Goal: Transaction & Acquisition: Book appointment/travel/reservation

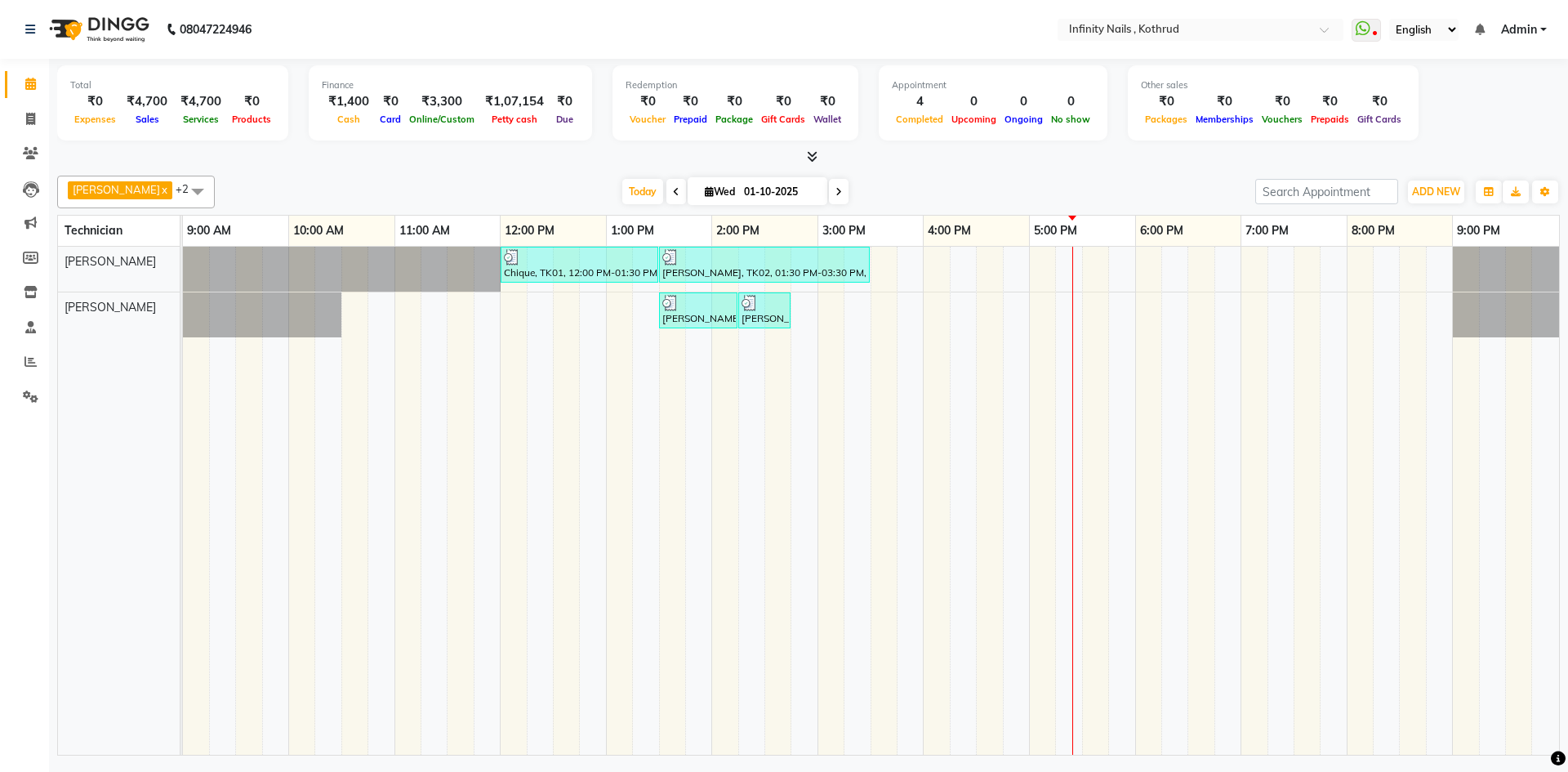
click at [882, 261] on div "Chique, TK01, 12:00 PM-01:30 PM, Classic Spa Pedi,Classic Spa [PERSON_NAME] Tam…" at bounding box center [871, 501] width 1376 height 508
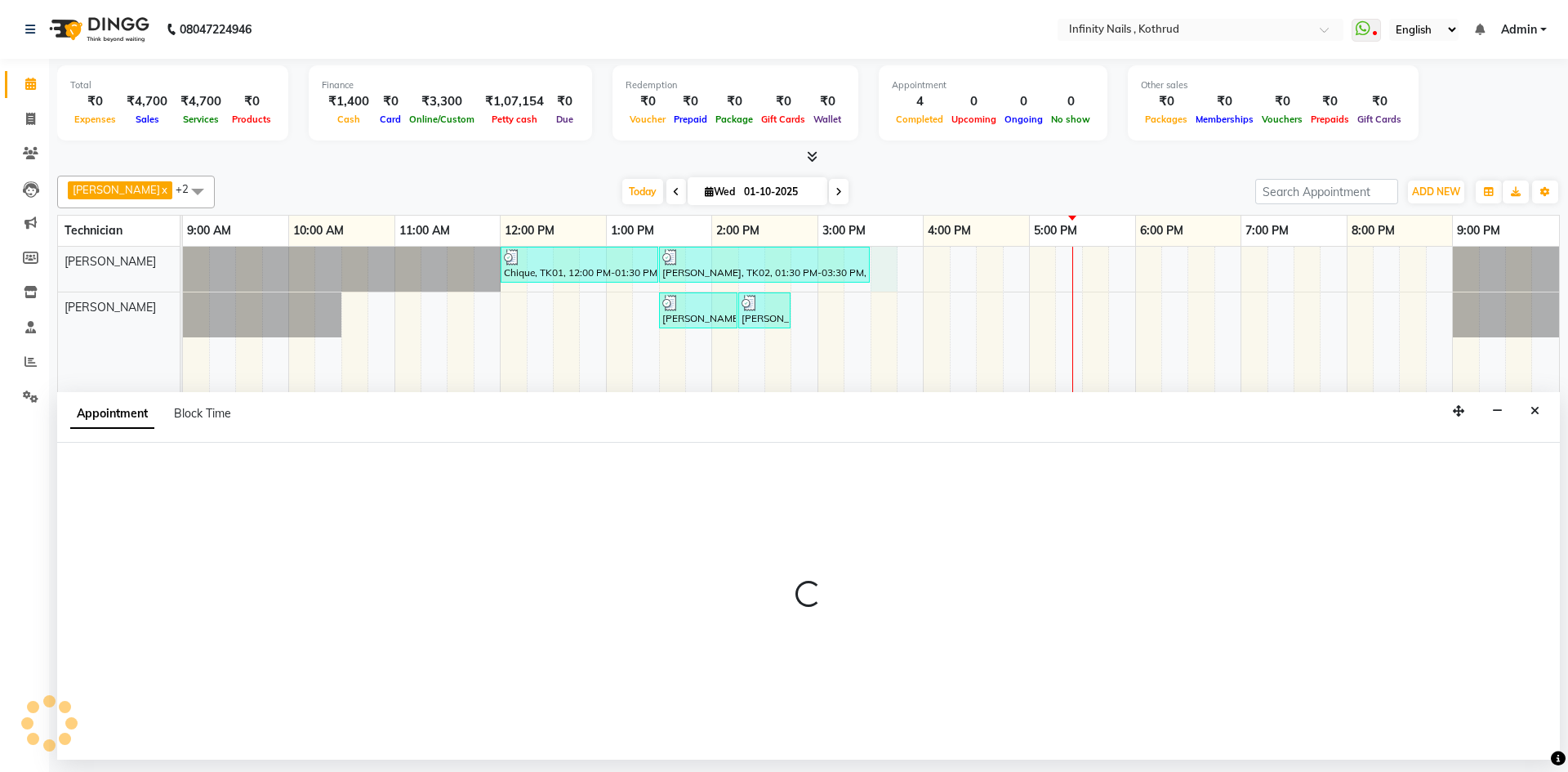
select select "51567"
select select "930"
select select "tentative"
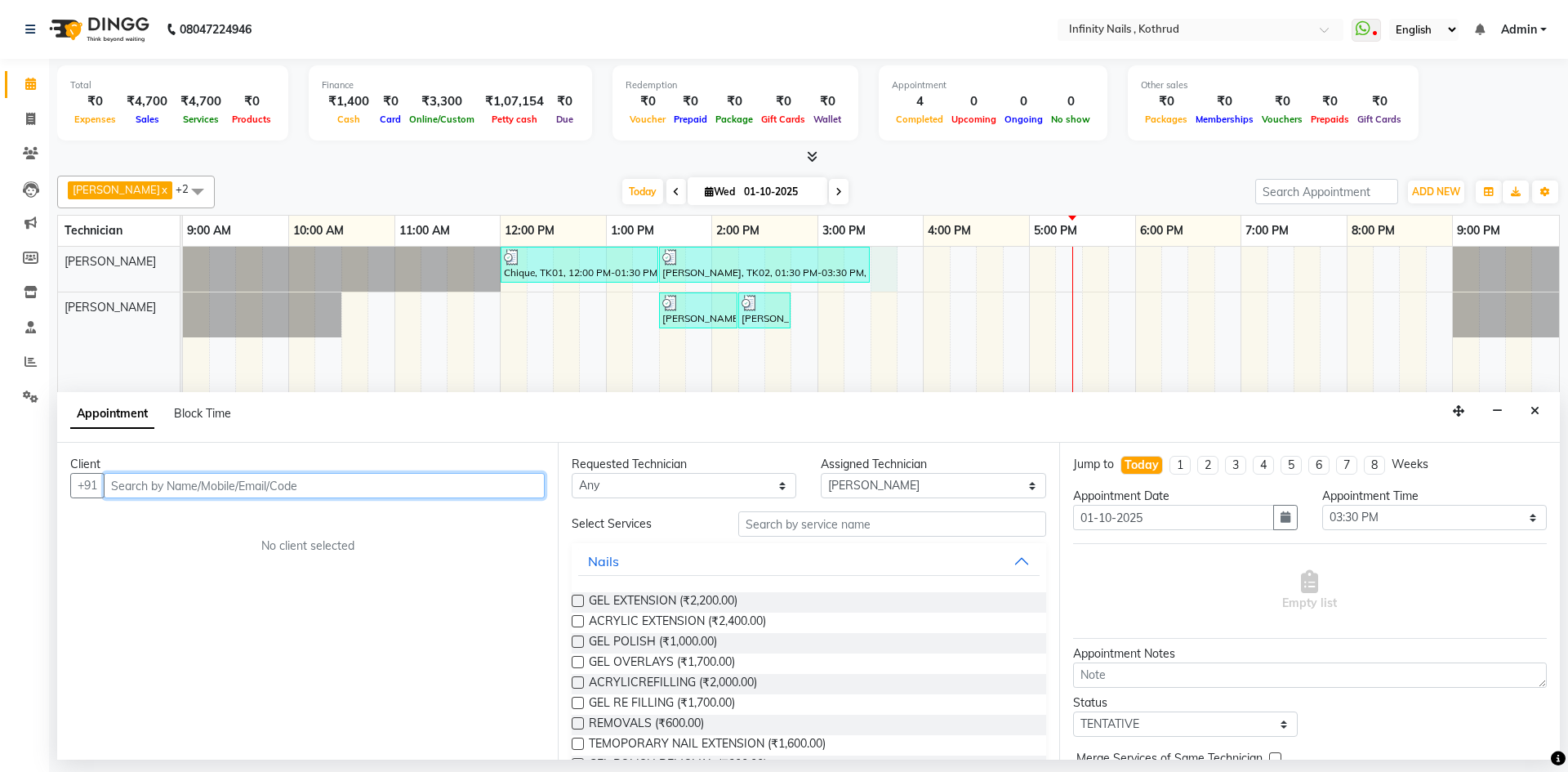
click at [877, 306] on div "Chique, TK01, 12:00 PM-01:30 PM, Classic Spa Pedi,Classic Spa [PERSON_NAME] Tam…" at bounding box center [871, 501] width 1376 height 508
click at [316, 486] on input "text" at bounding box center [323, 486] width 441 height 25
type input "88063347842"
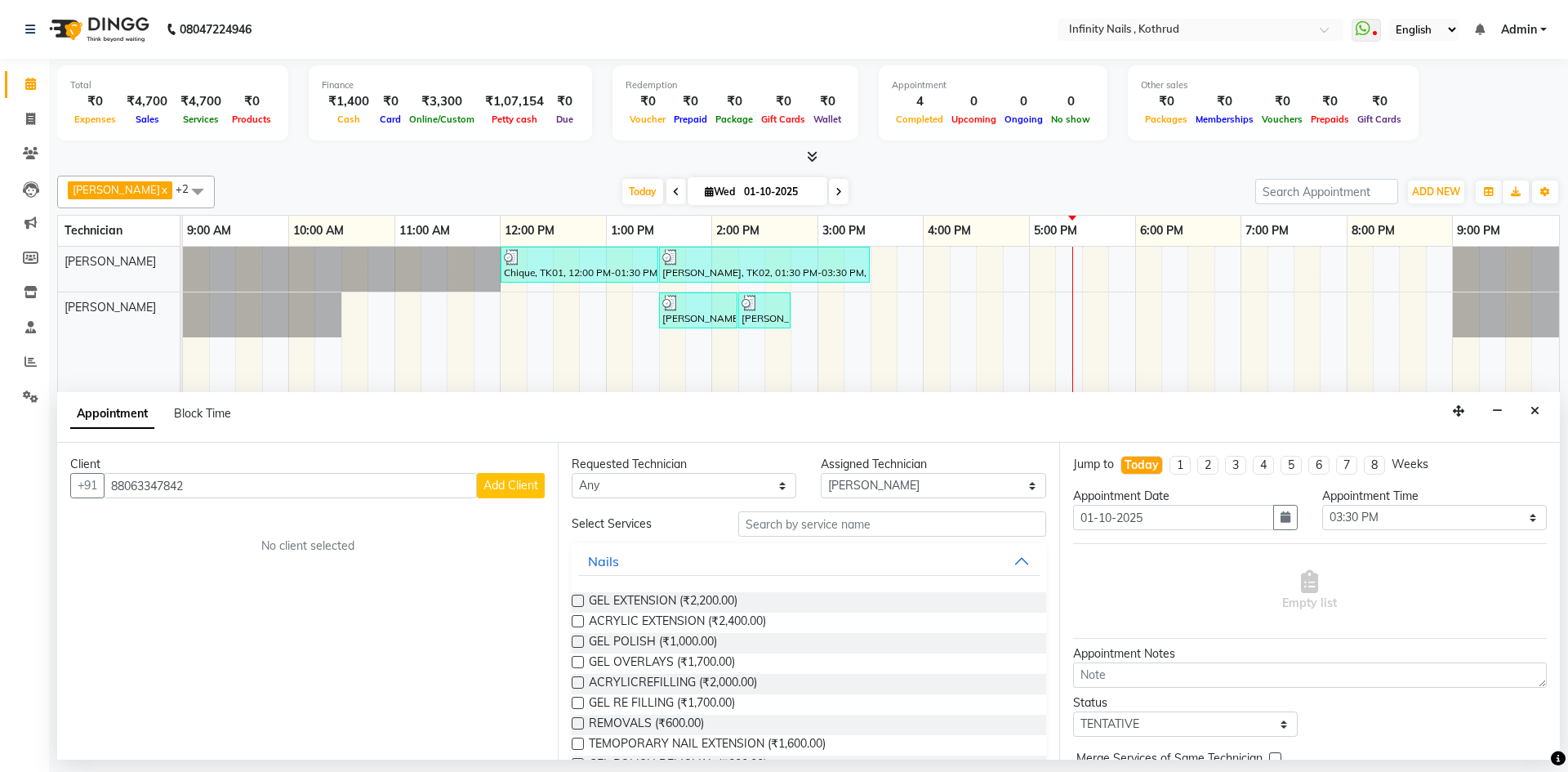
click at [521, 488] on span "Add Client" at bounding box center [511, 486] width 55 height 15
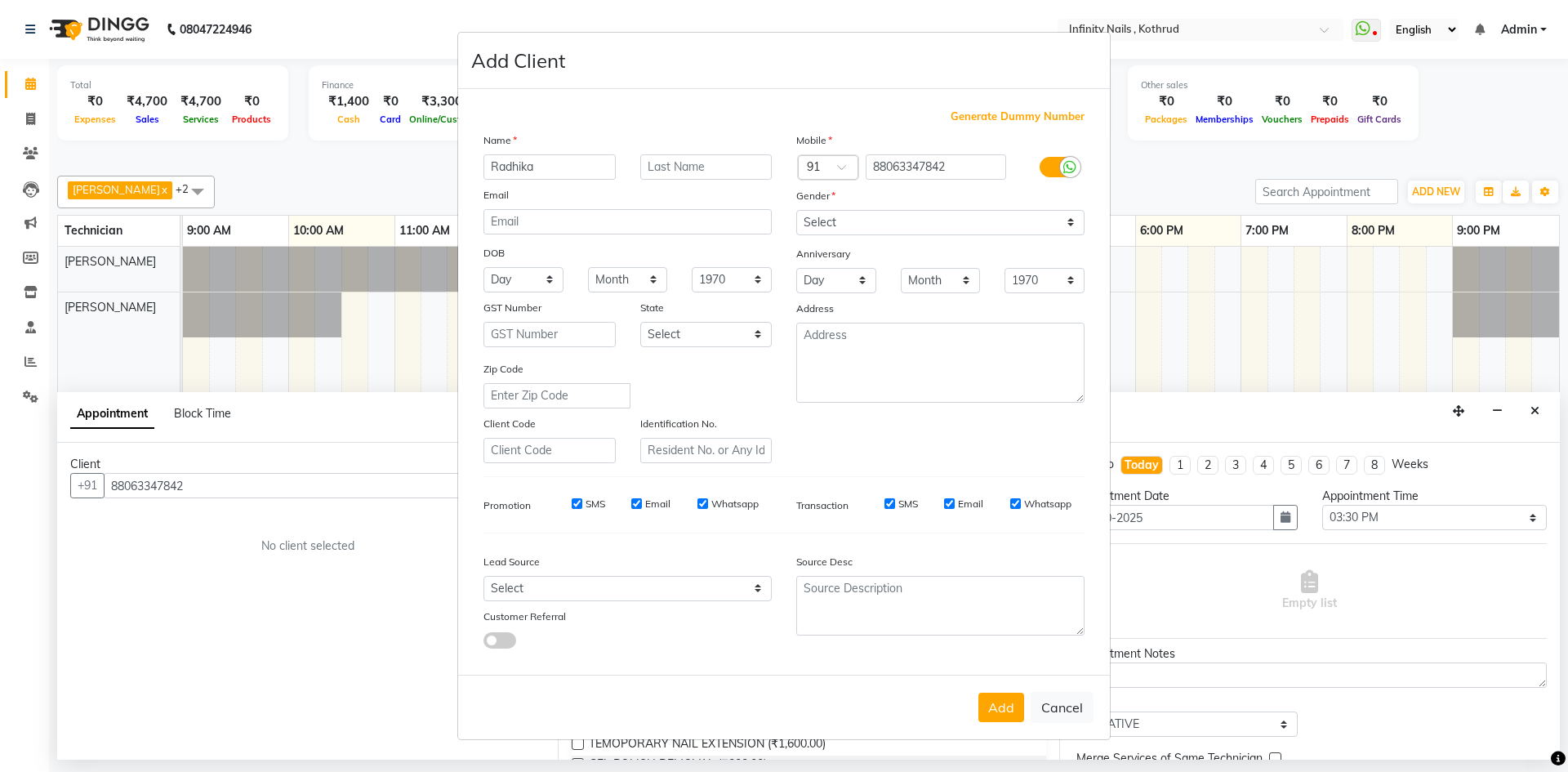
type input "Radhika"
type input "[PERSON_NAME]"
click at [839, 213] on select "Select [DEMOGRAPHIC_DATA] [DEMOGRAPHIC_DATA] Other Prefer Not To Say" at bounding box center [940, 223] width 288 height 25
select select "[DEMOGRAPHIC_DATA]"
click at [796, 210] on select "Select [DEMOGRAPHIC_DATA] [DEMOGRAPHIC_DATA] Other Prefer Not To Say" at bounding box center [940, 223] width 288 height 25
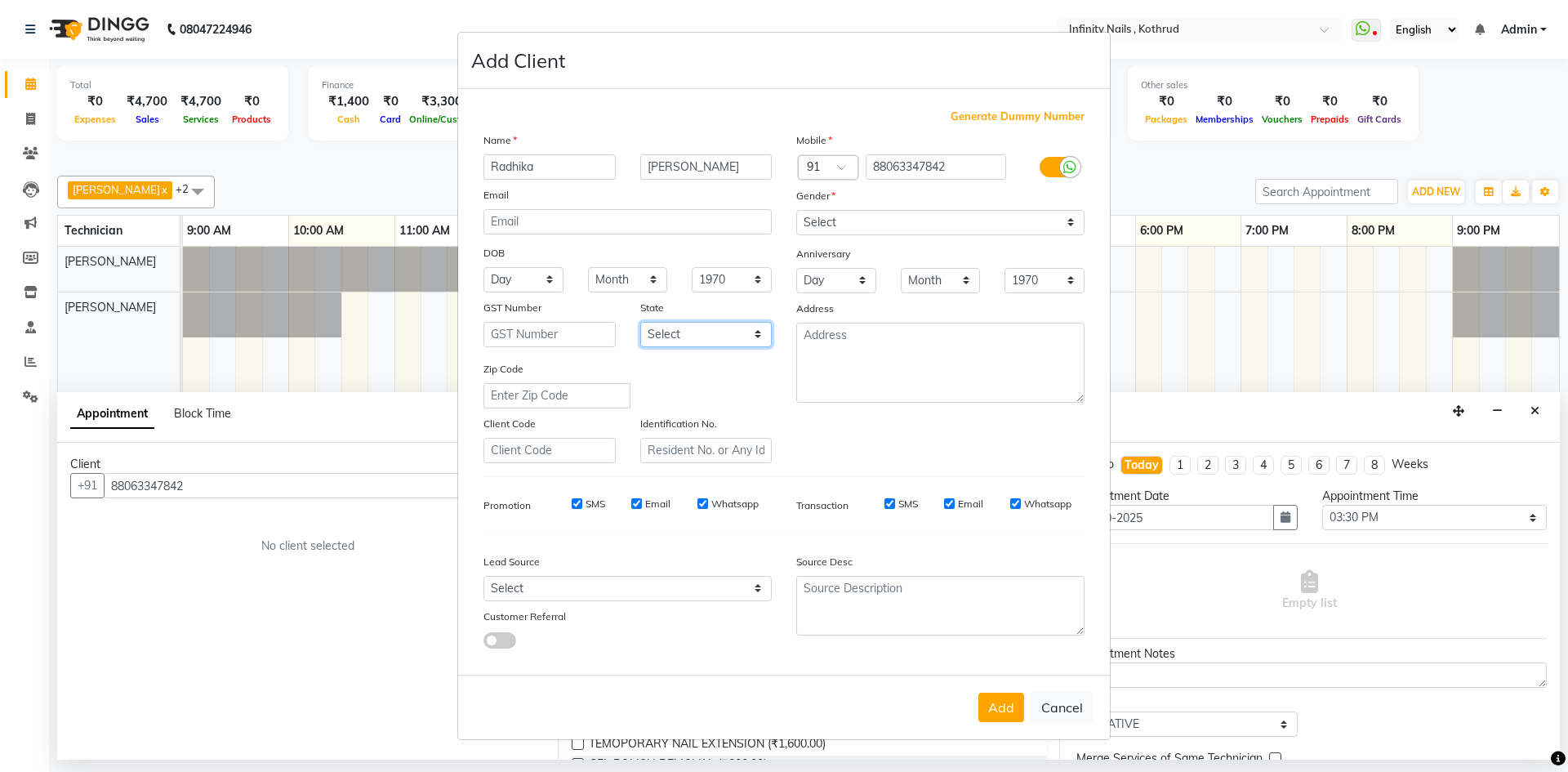
click at [767, 336] on select "Select [GEOGRAPHIC_DATA] [GEOGRAPHIC_DATA] [GEOGRAPHIC_DATA] [GEOGRAPHIC_DATA] …" at bounding box center [706, 334] width 133 height 25
select select "22"
click at [640, 322] on select "Select [GEOGRAPHIC_DATA] [GEOGRAPHIC_DATA] [GEOGRAPHIC_DATA] [GEOGRAPHIC_DATA] …" at bounding box center [706, 334] width 133 height 25
click at [841, 345] on textarea at bounding box center [940, 362] width 288 height 80
click at [746, 590] on select "Select Walk-in Referral Internet Friend Word of Mouth Advertisement Facebook Ju…" at bounding box center [627, 588] width 288 height 25
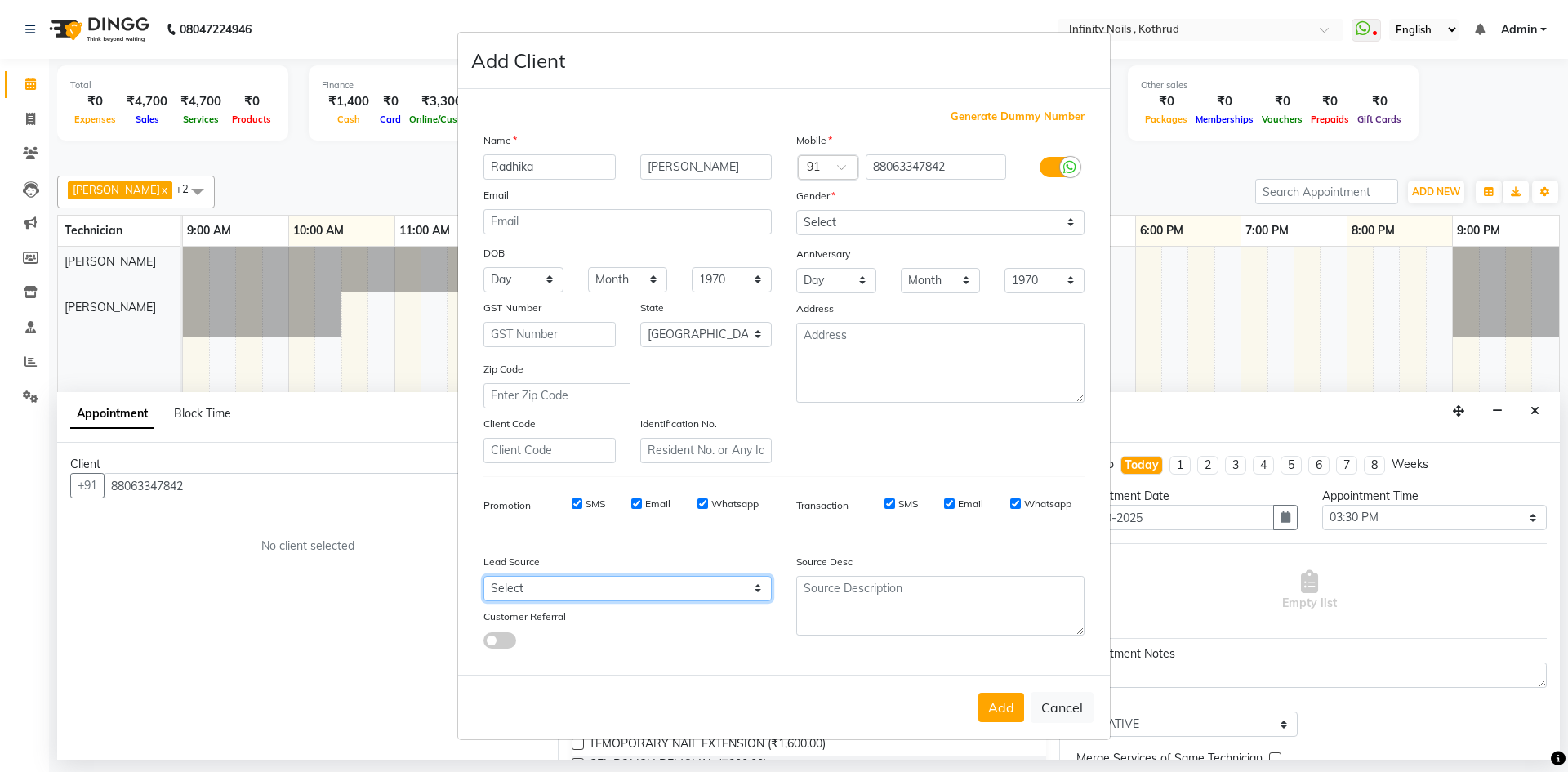
click at [484, 575] on select "Select Walk-in Referral Internet Friend Word of Mouth Advertisement Facebook Ju…" at bounding box center [627, 588] width 288 height 25
click at [714, 586] on select "Select Walk-in Referral Internet Friend Word of Mouth Advertisement Facebook Ju…" at bounding box center [627, 588] width 288 height 25
select select "46982"
click at [484, 575] on select "Select Walk-in Referral Internet Friend Word of Mouth Advertisement Facebook Ju…" at bounding box center [627, 588] width 288 height 25
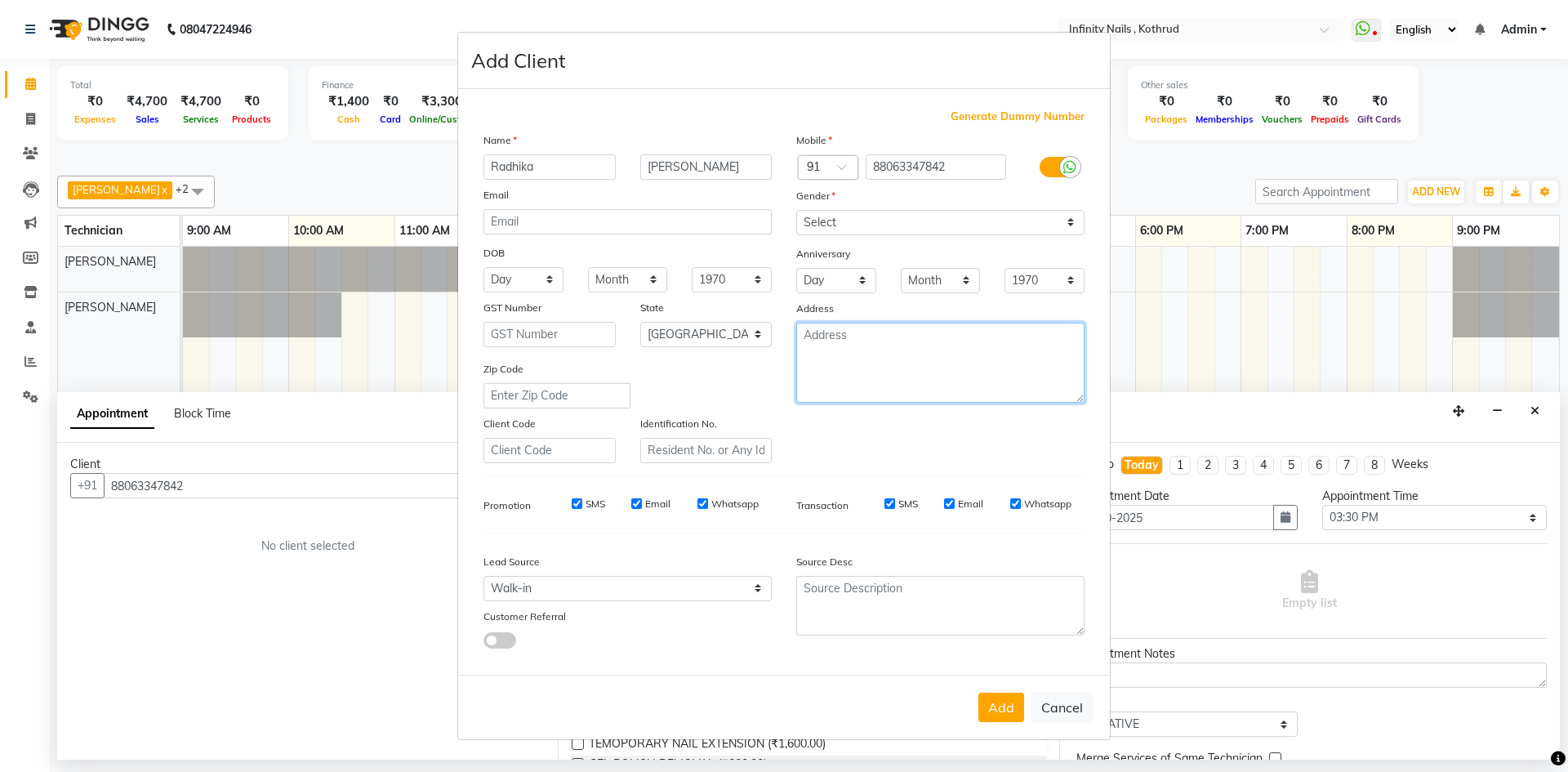
click at [915, 369] on textarea at bounding box center [940, 362] width 288 height 80
type textarea "K"
type textarea "Wadgao, [GEOGRAPHIC_DATA]"
click at [1009, 710] on button "Add" at bounding box center [1001, 707] width 45 height 29
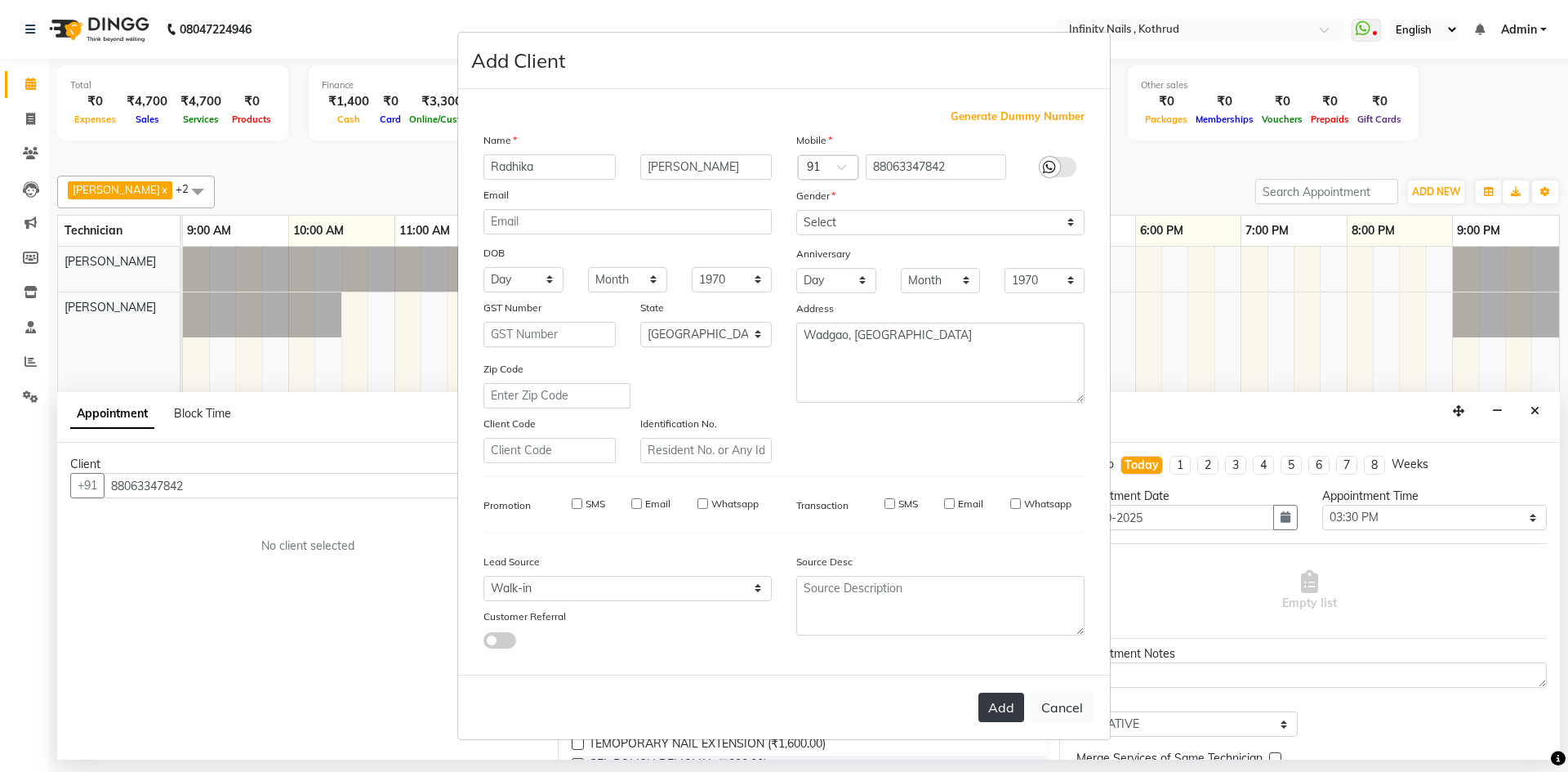
select select
select select "null"
select select
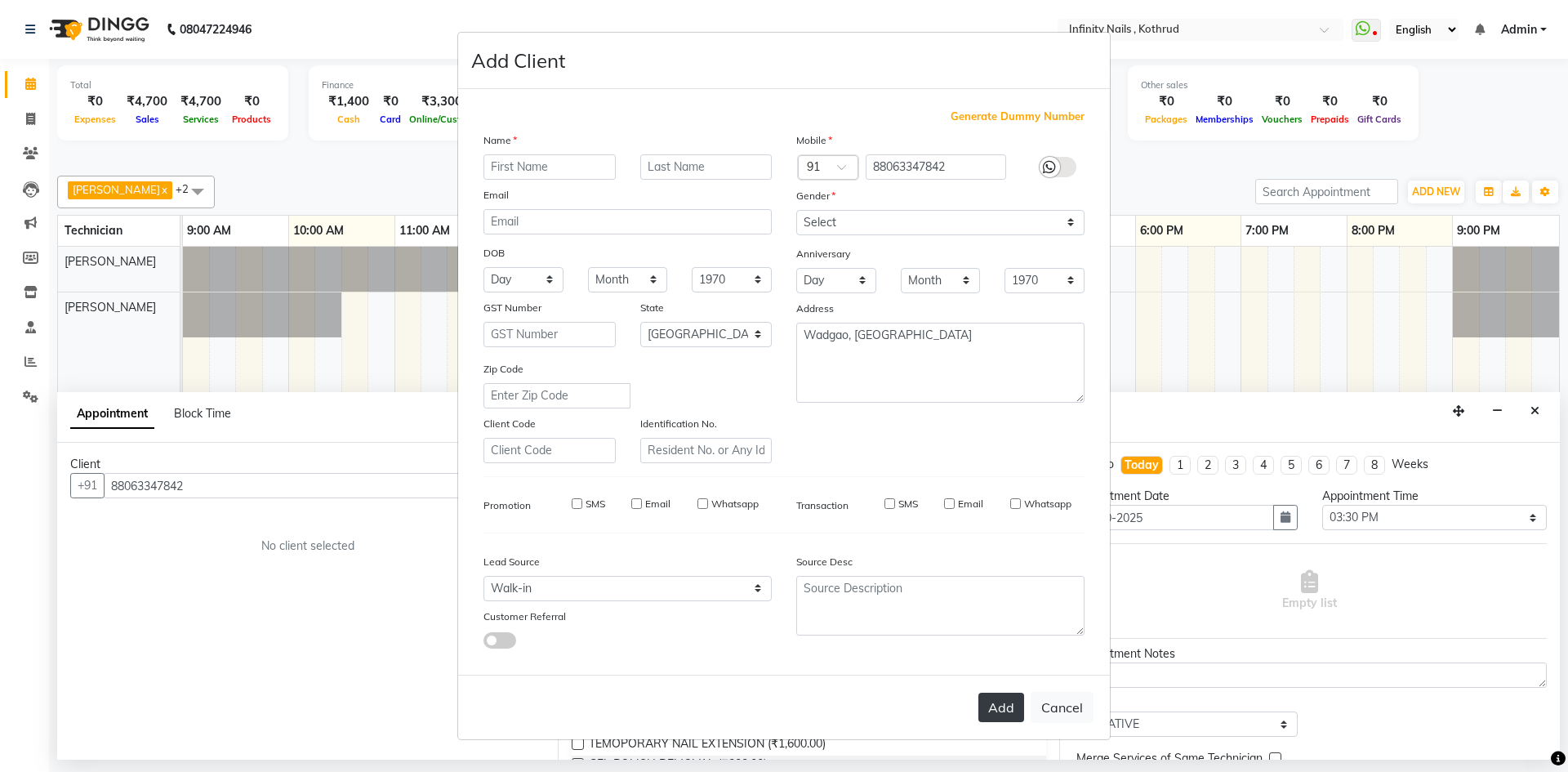
select select
checkbox input "false"
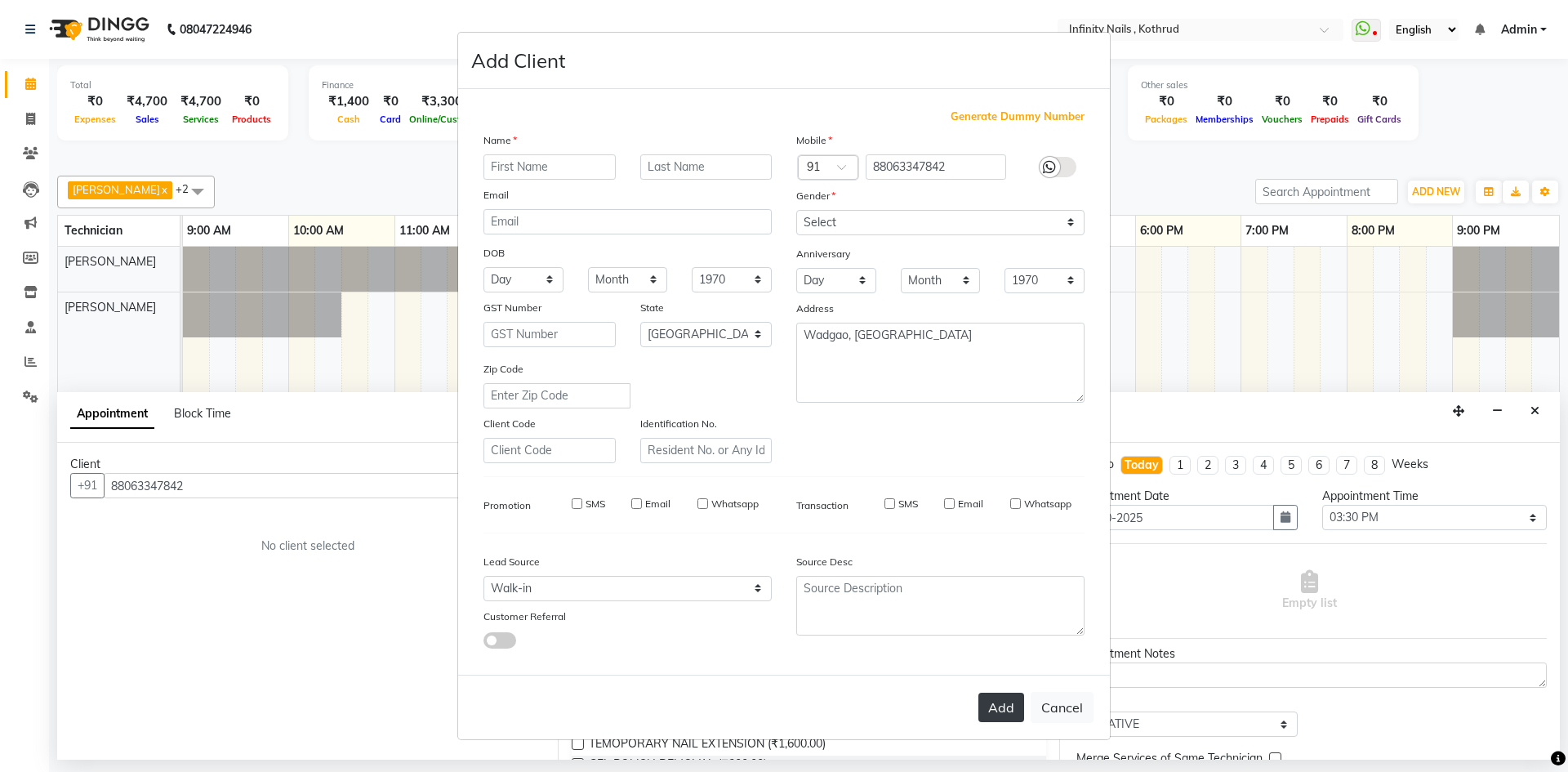
checkbox input "false"
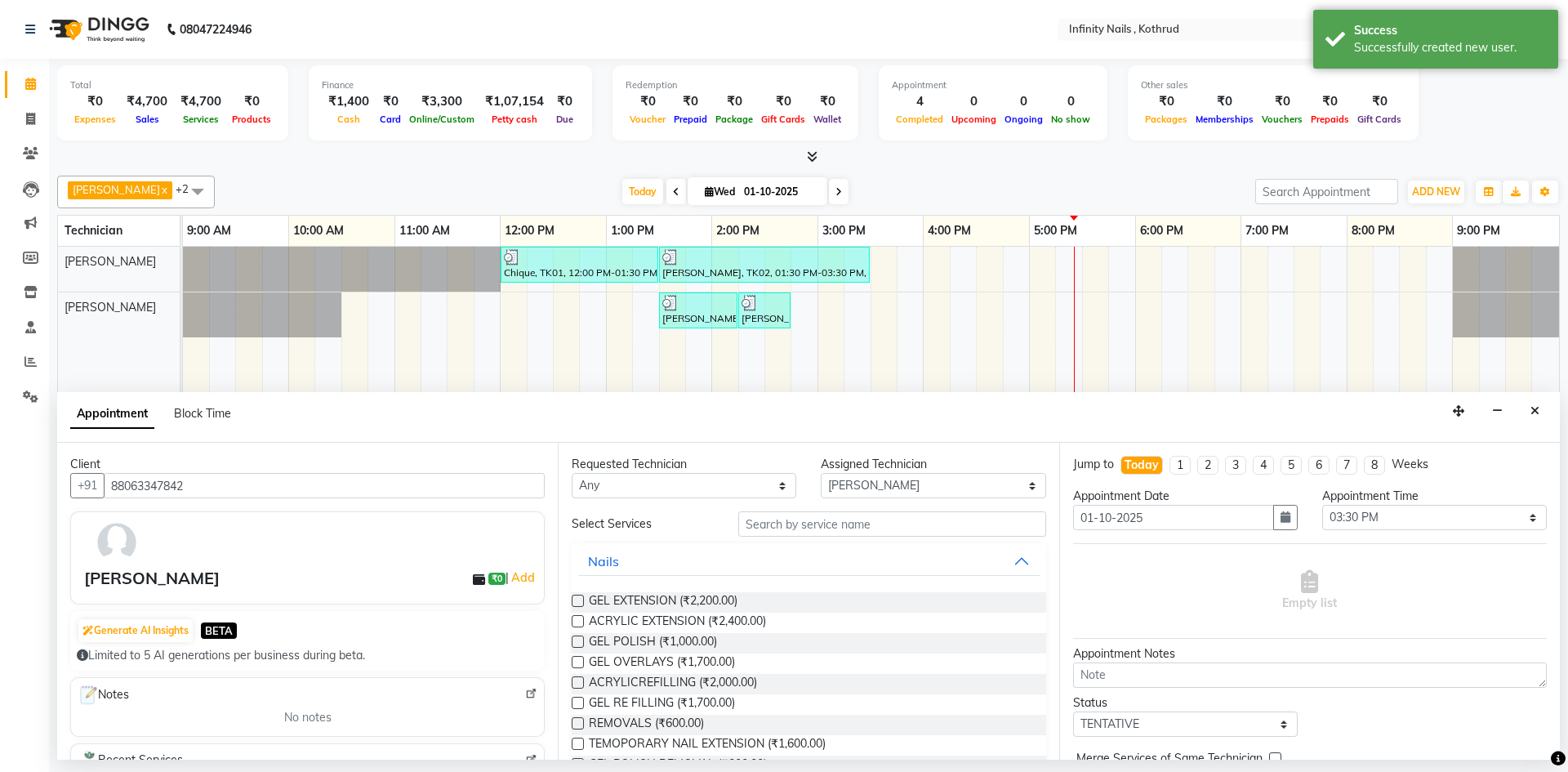
click at [578, 639] on label at bounding box center [578, 641] width 13 height 13
click at [578, 639] on input "checkbox" at bounding box center [577, 643] width 11 height 11
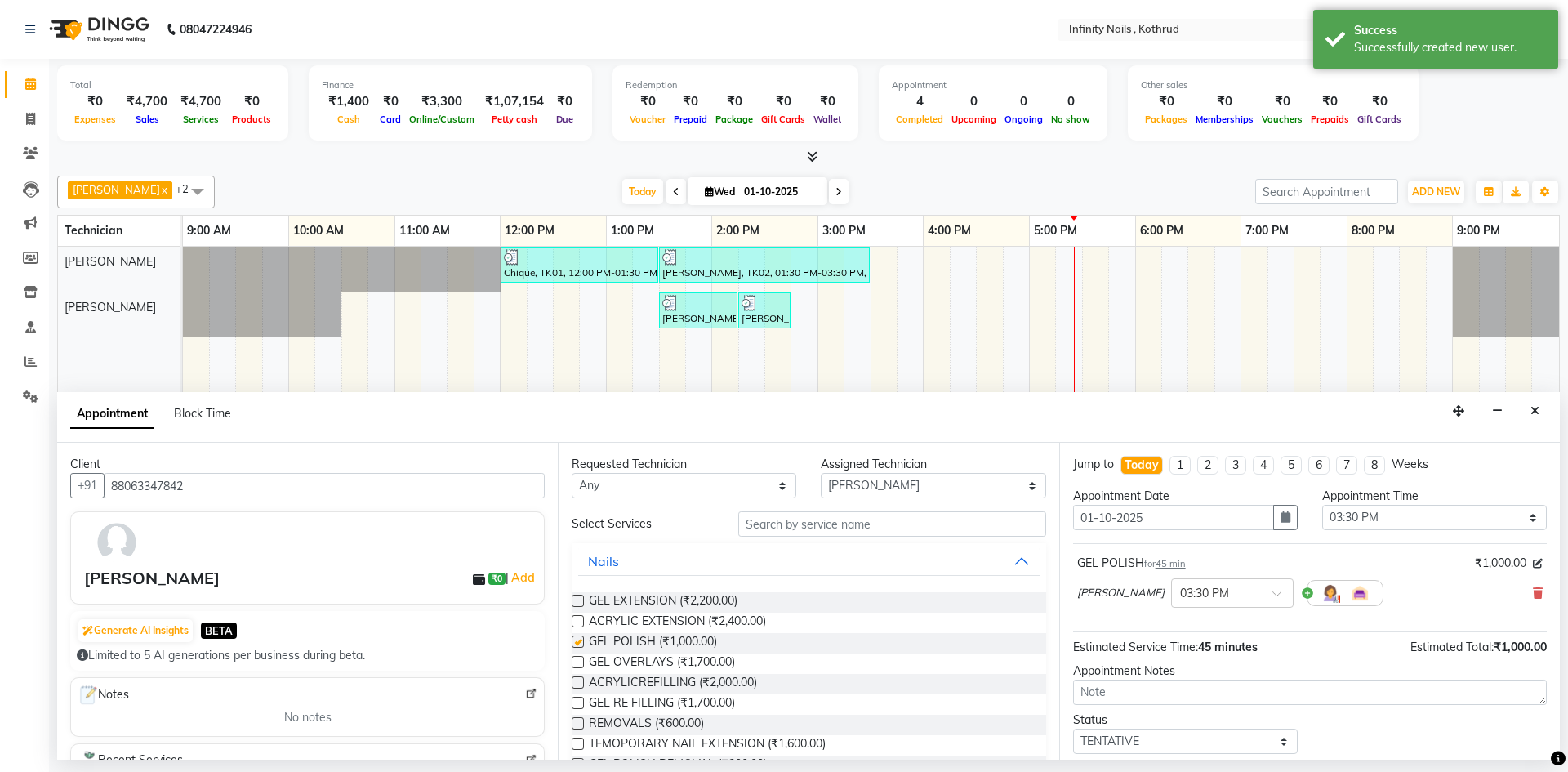
checkbox input "false"
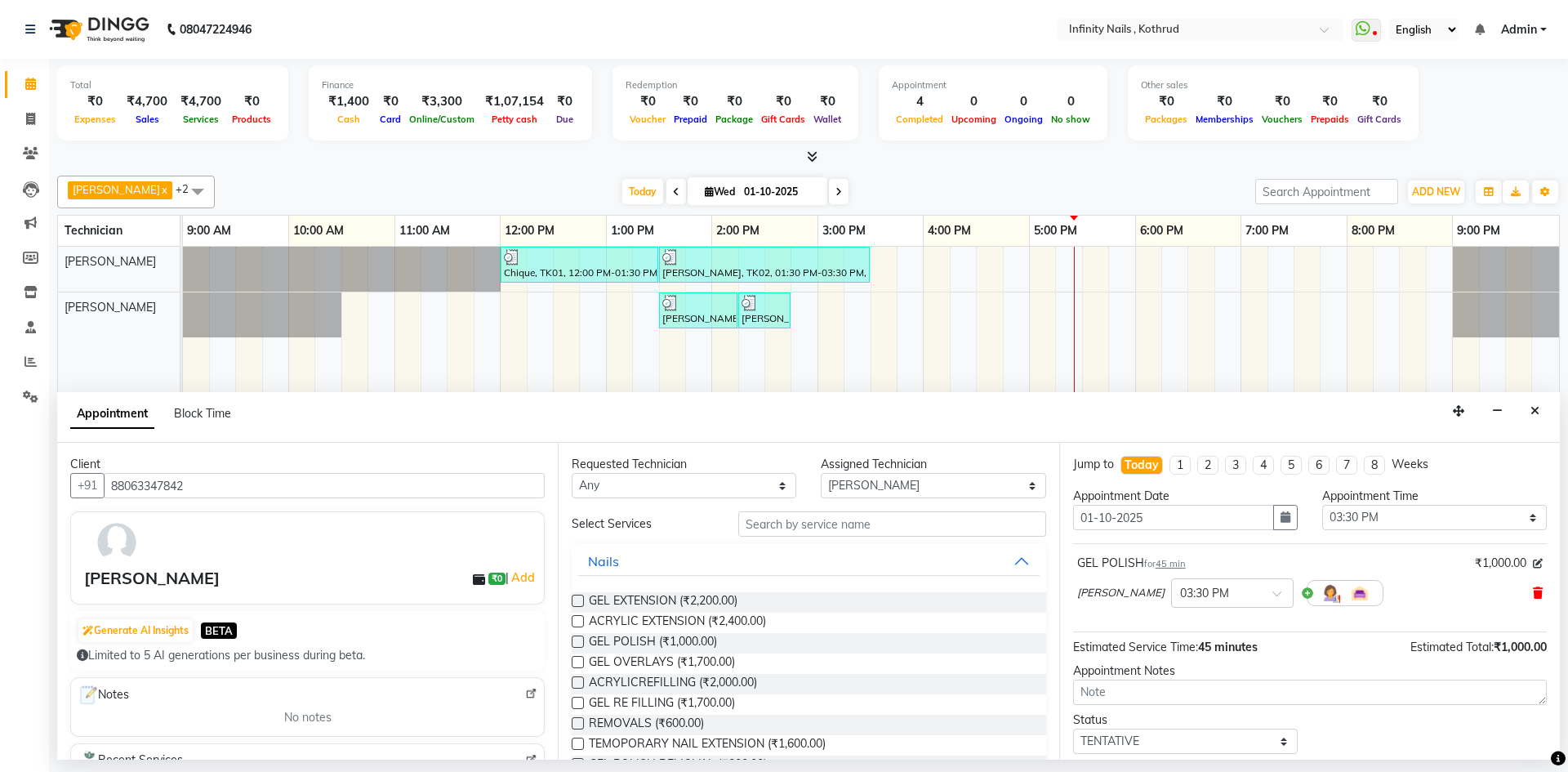
click at [1533, 591] on icon at bounding box center [1538, 593] width 10 height 12
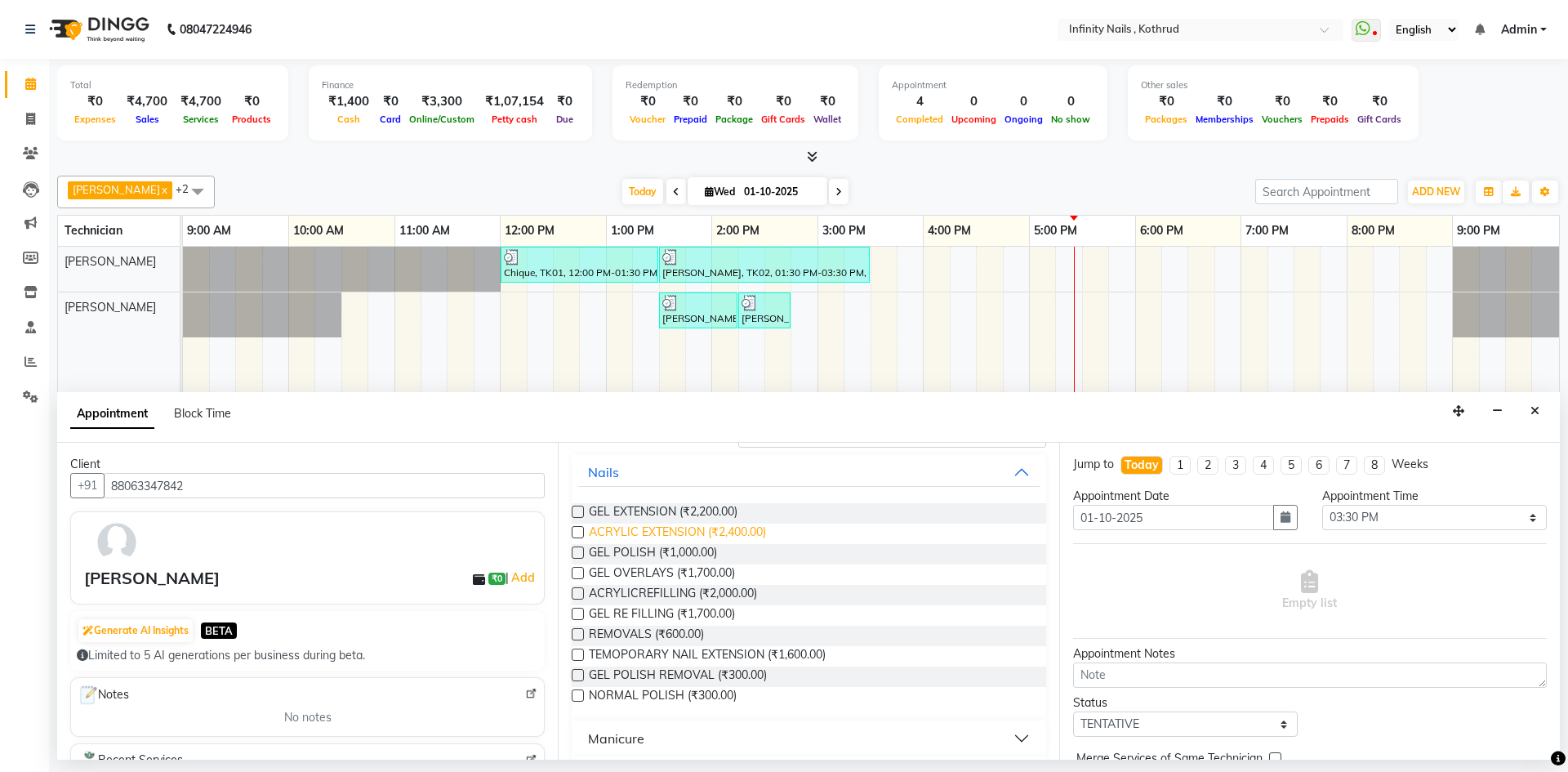
scroll to position [163, 0]
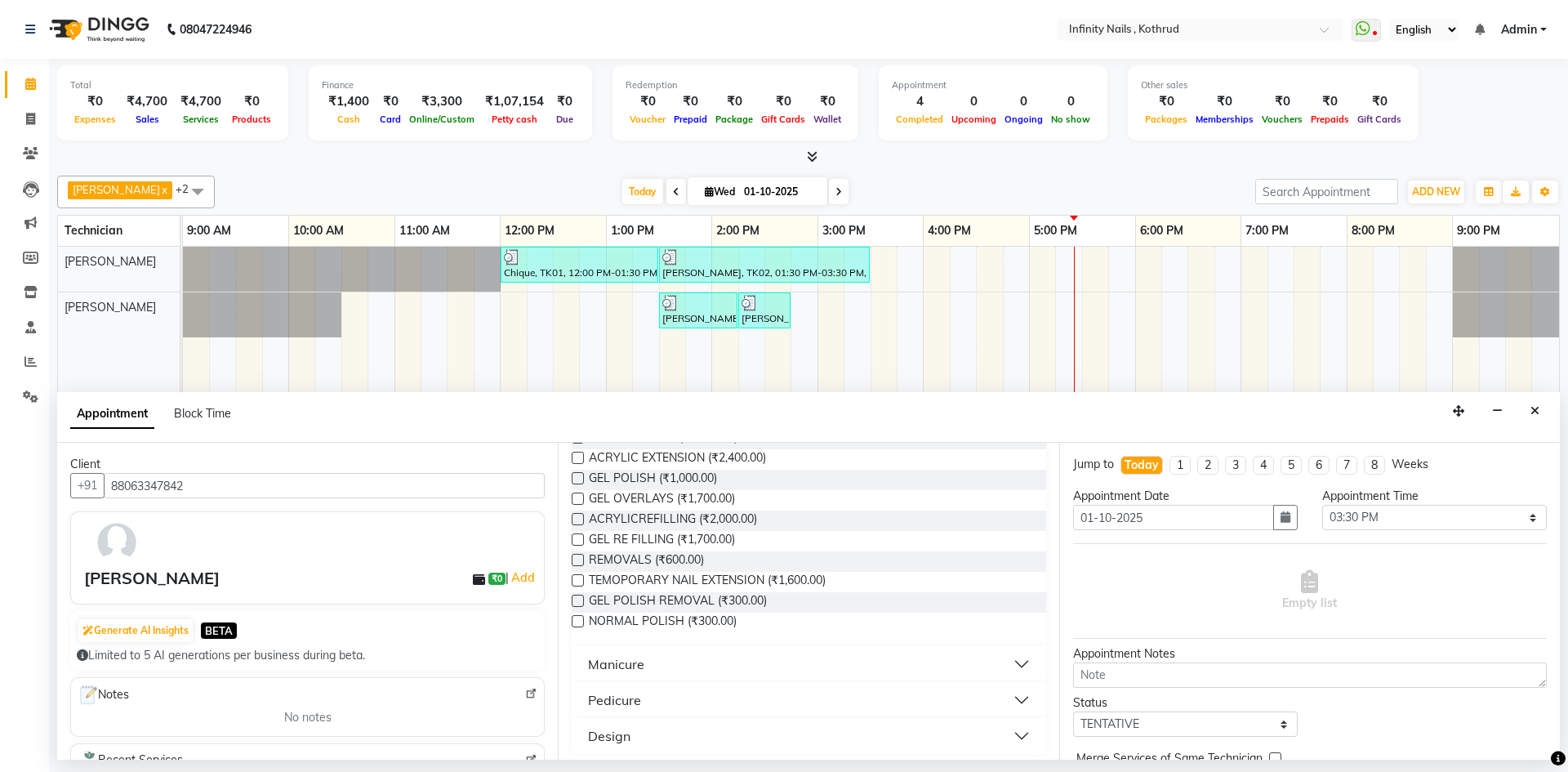
click at [679, 668] on button "Manicure" at bounding box center [808, 664] width 460 height 29
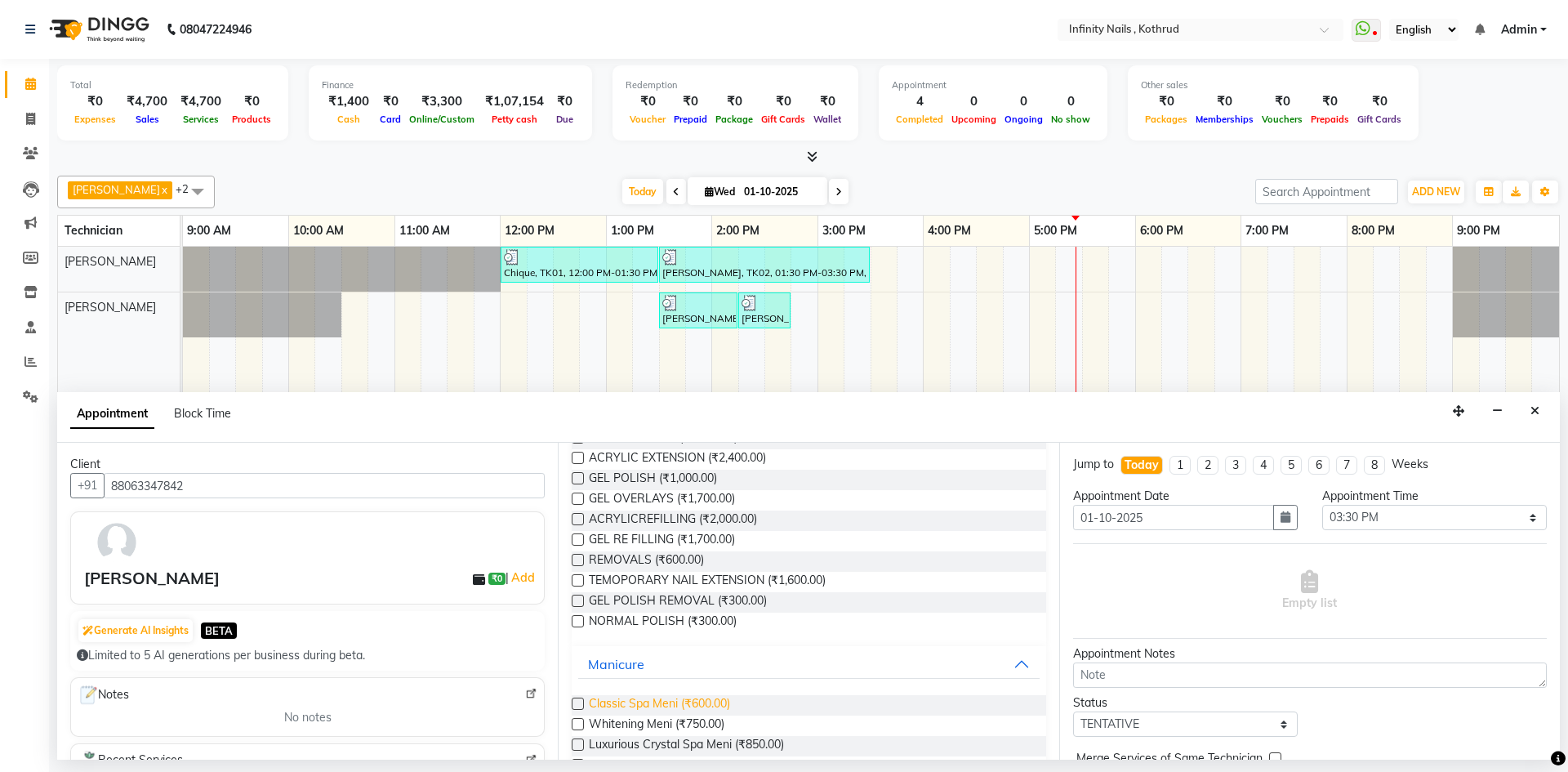
click at [649, 707] on span "Classic Spa Meni (₹600.00)" at bounding box center [659, 705] width 141 height 20
checkbox input "false"
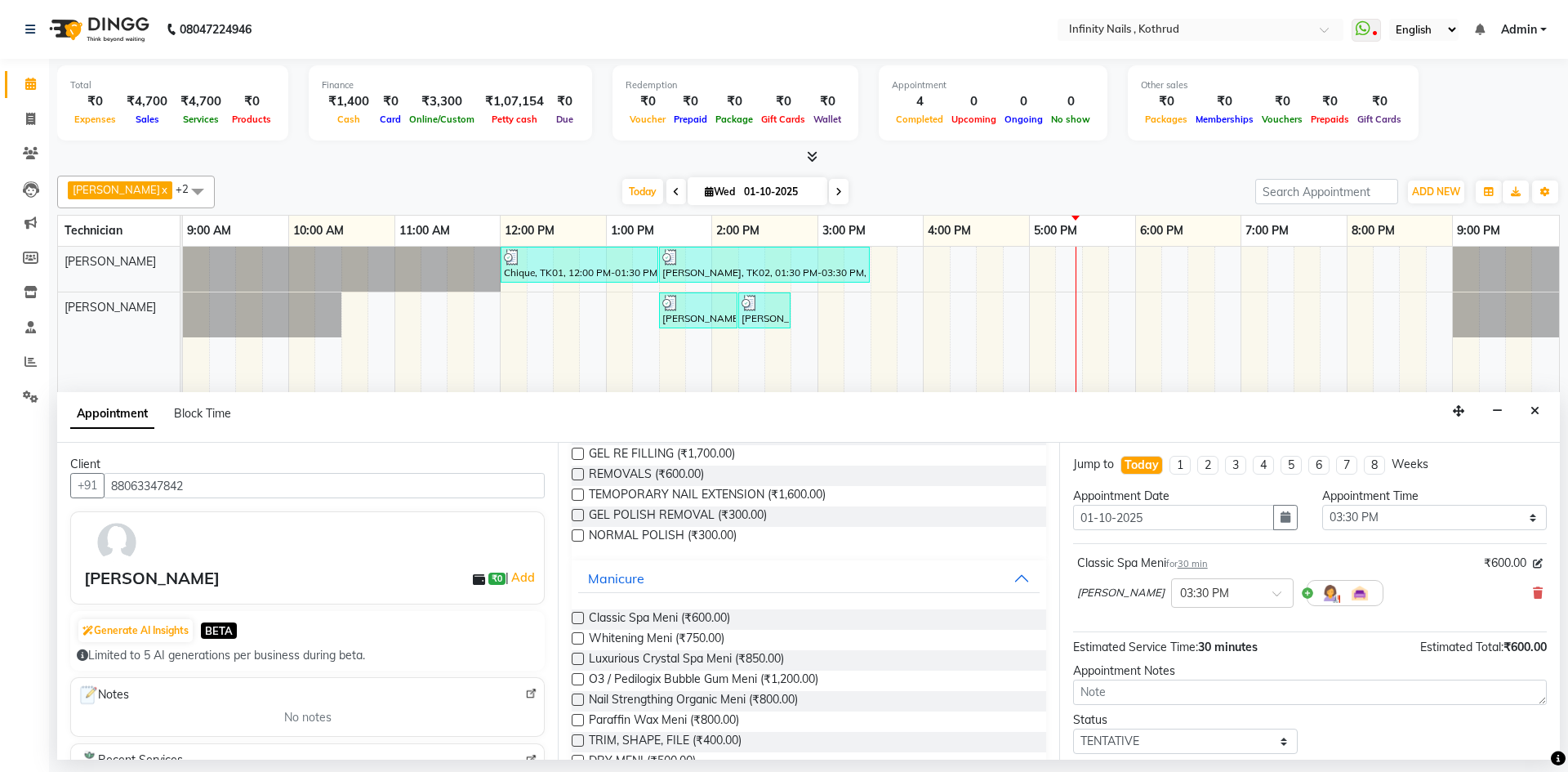
scroll to position [360, 0]
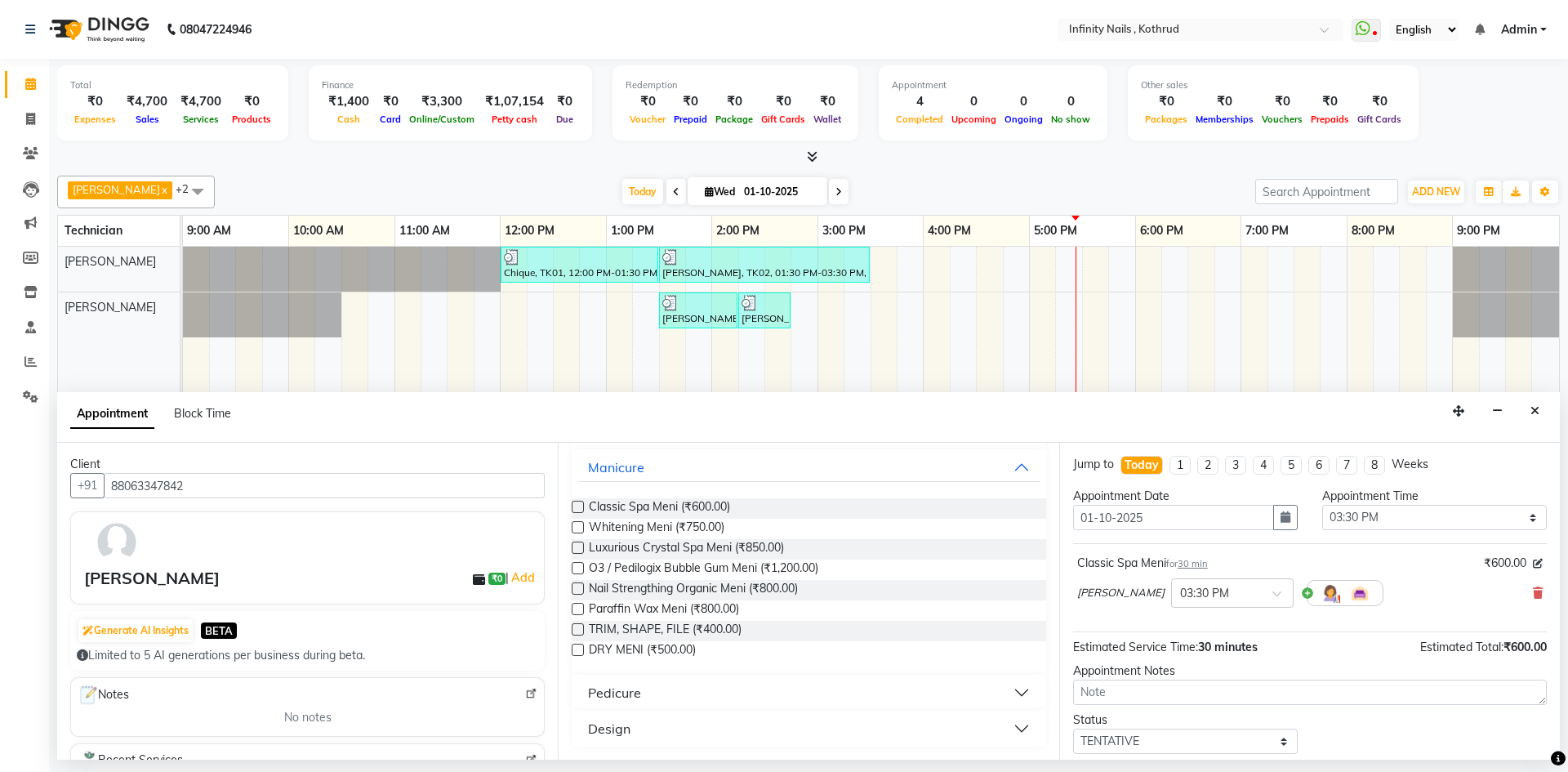
click at [723, 694] on button "Pedicure" at bounding box center [808, 692] width 460 height 29
click at [576, 735] on label at bounding box center [578, 732] width 13 height 13
click at [576, 735] on input "checkbox" at bounding box center [577, 733] width 11 height 11
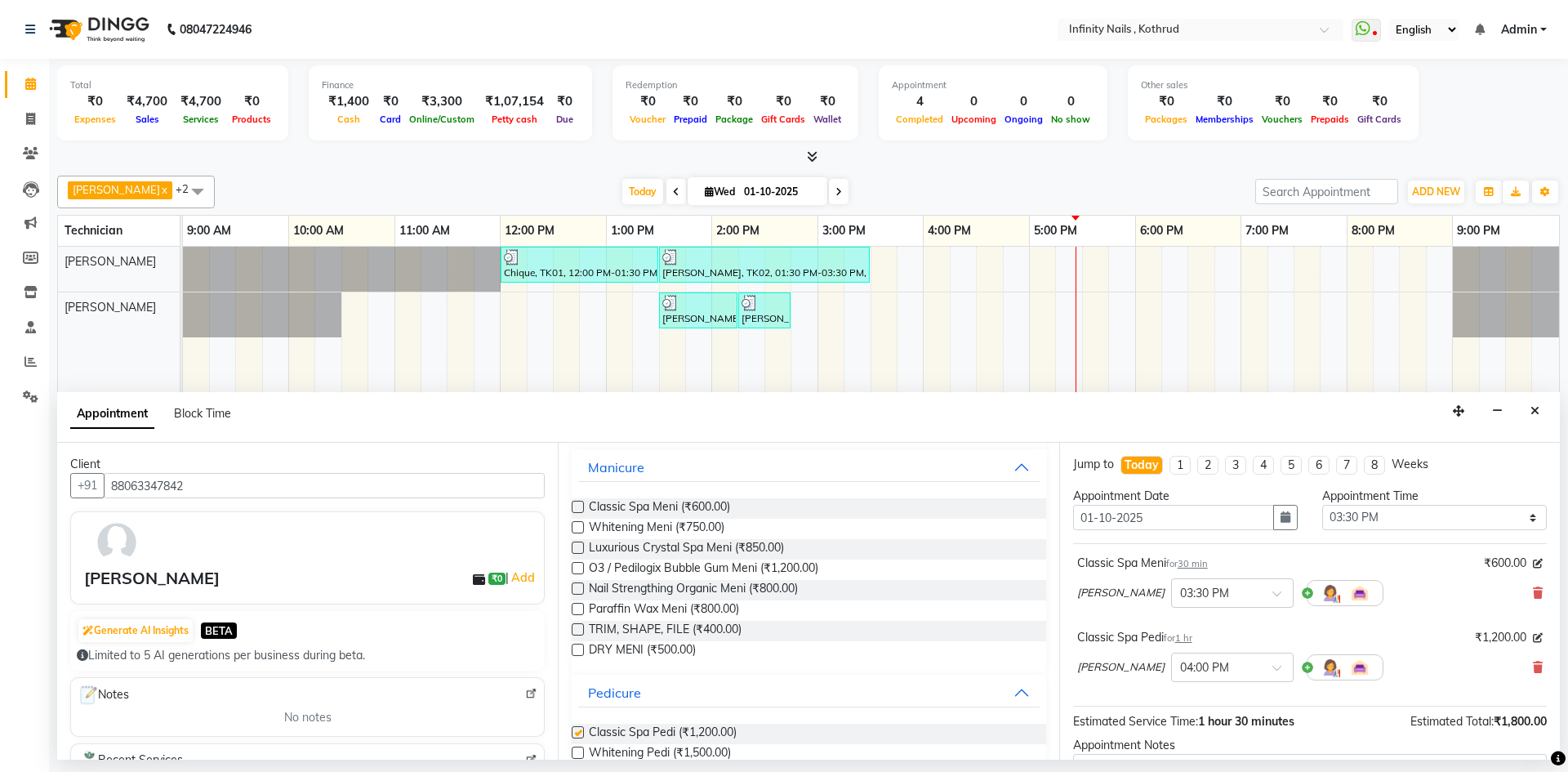
checkbox input "false"
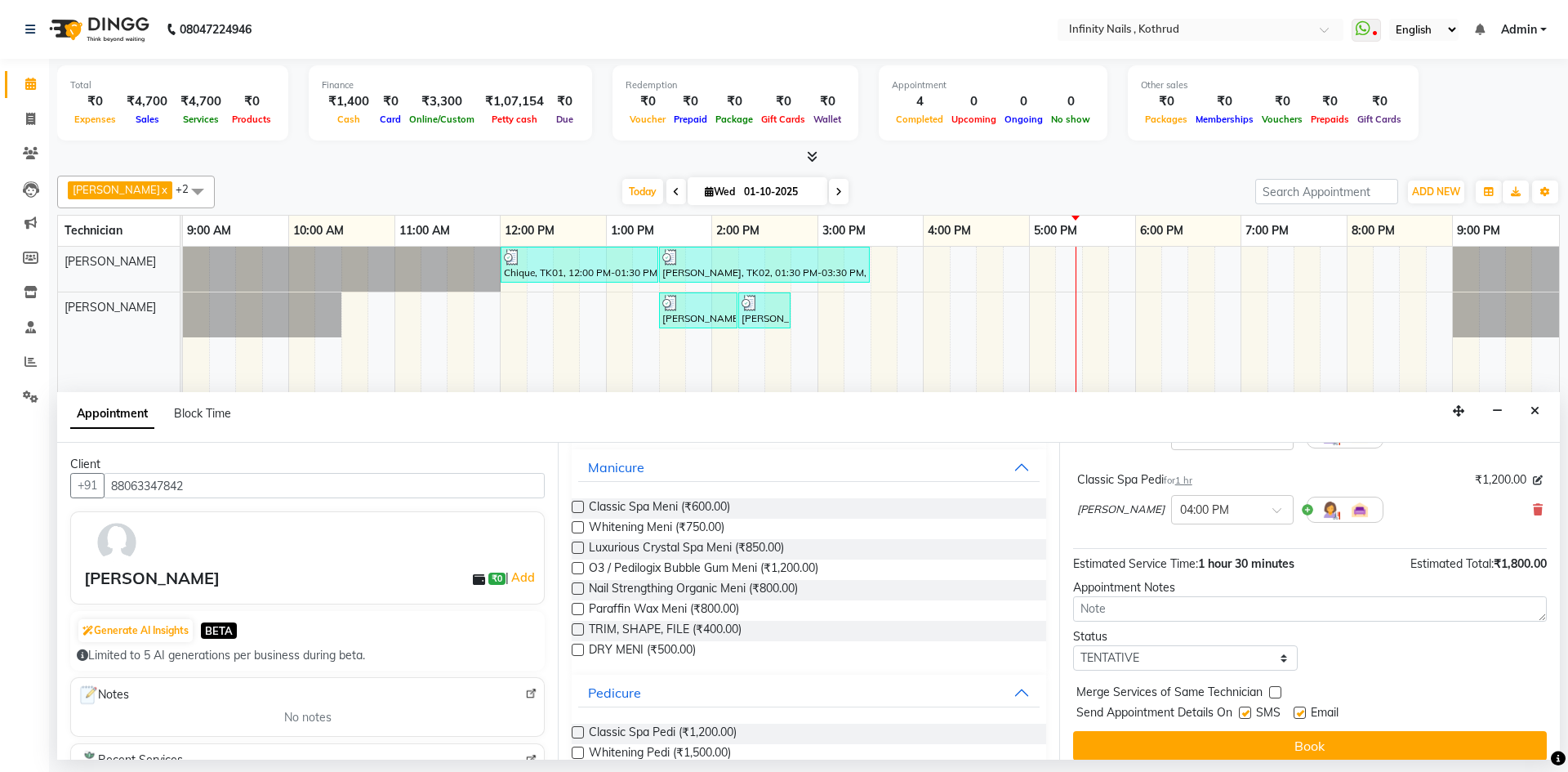
scroll to position [163, 0]
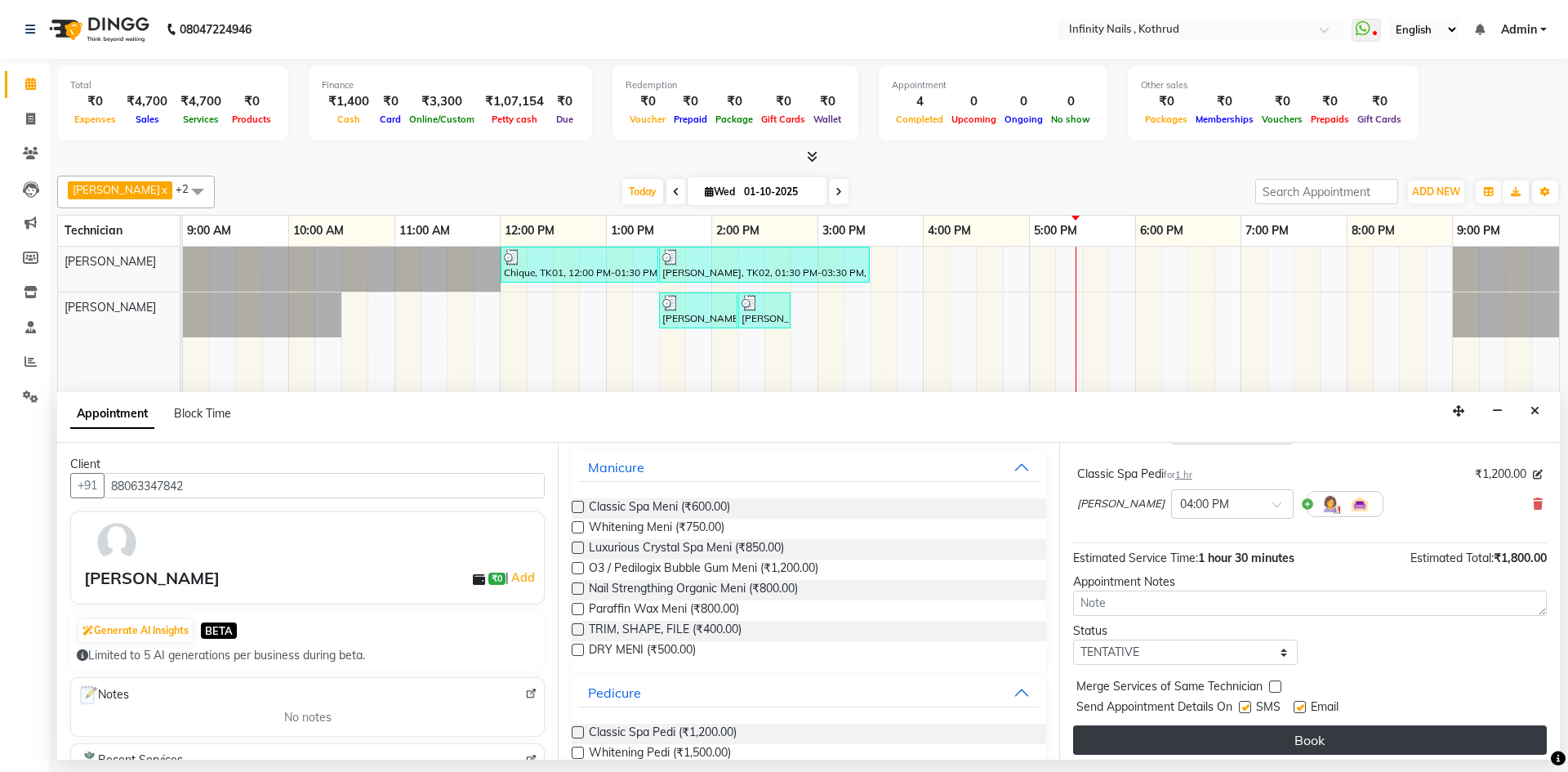
click at [1266, 736] on button "Book" at bounding box center [1310, 739] width 474 height 29
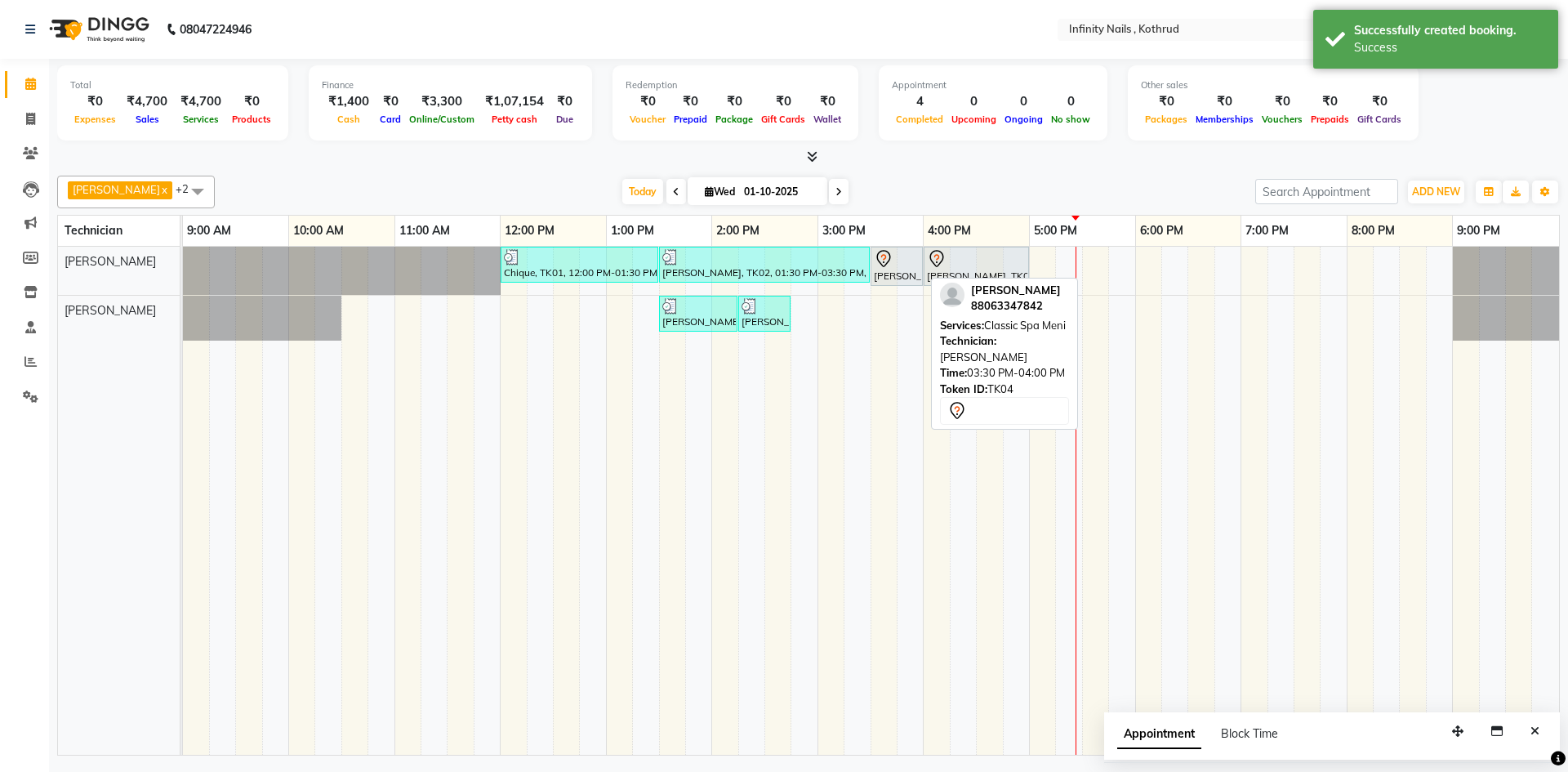
click at [919, 276] on div at bounding box center [922, 266] width 7 height 38
select select "7"
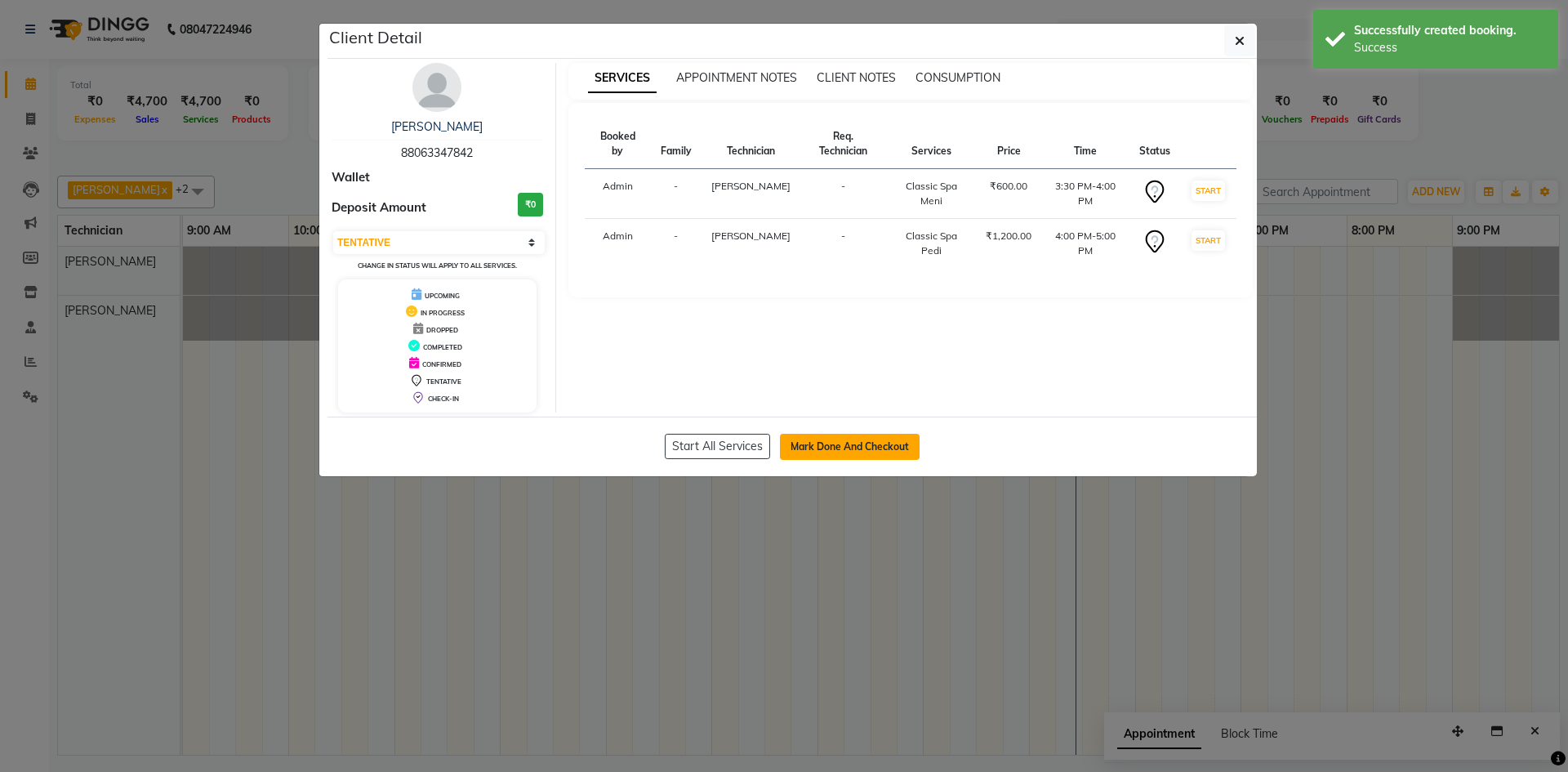
click at [817, 445] on button "Mark Done And Checkout" at bounding box center [850, 446] width 139 height 26
select select "6640"
select select "service"
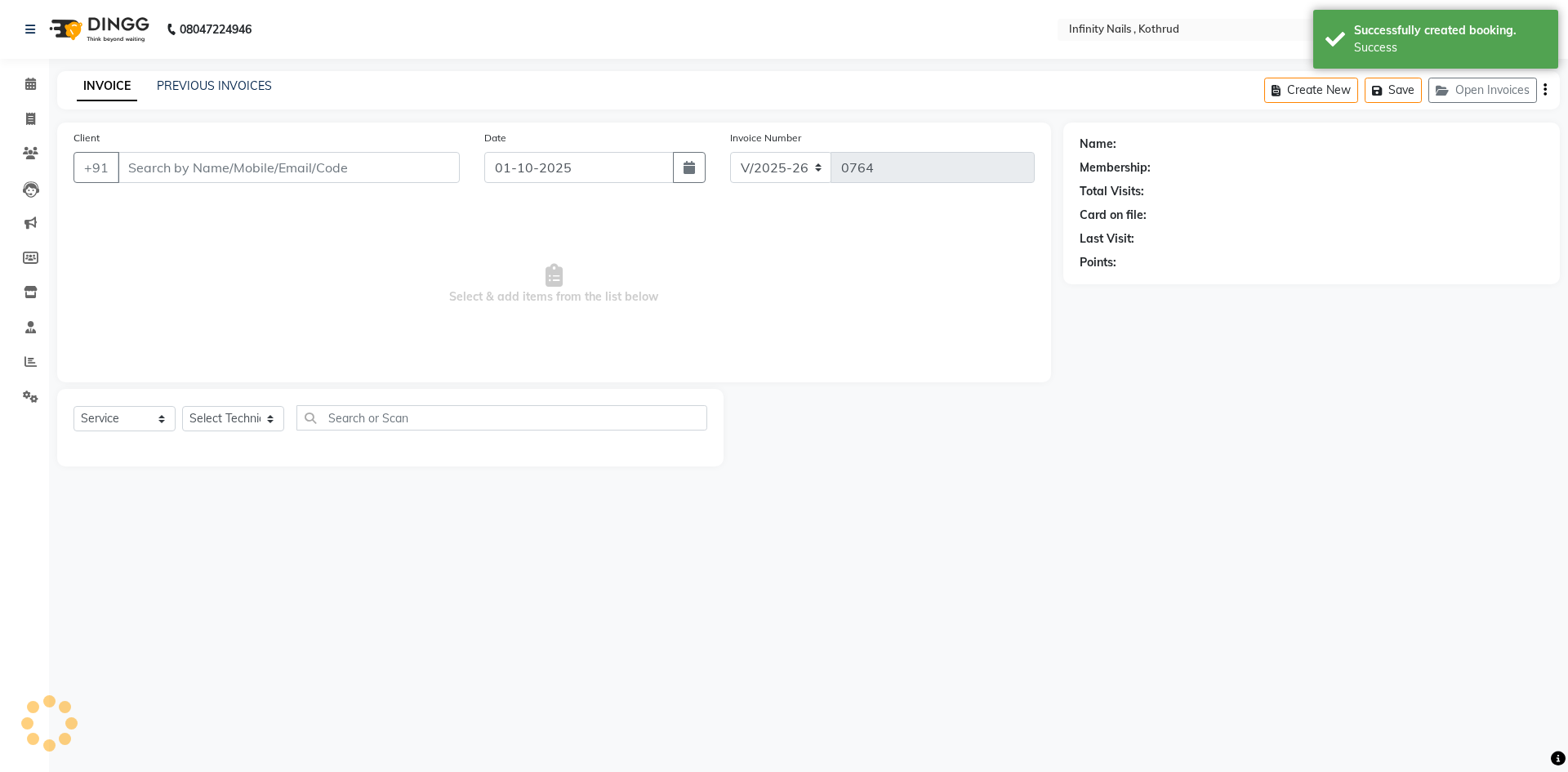
type input "88063347842"
select select "51567"
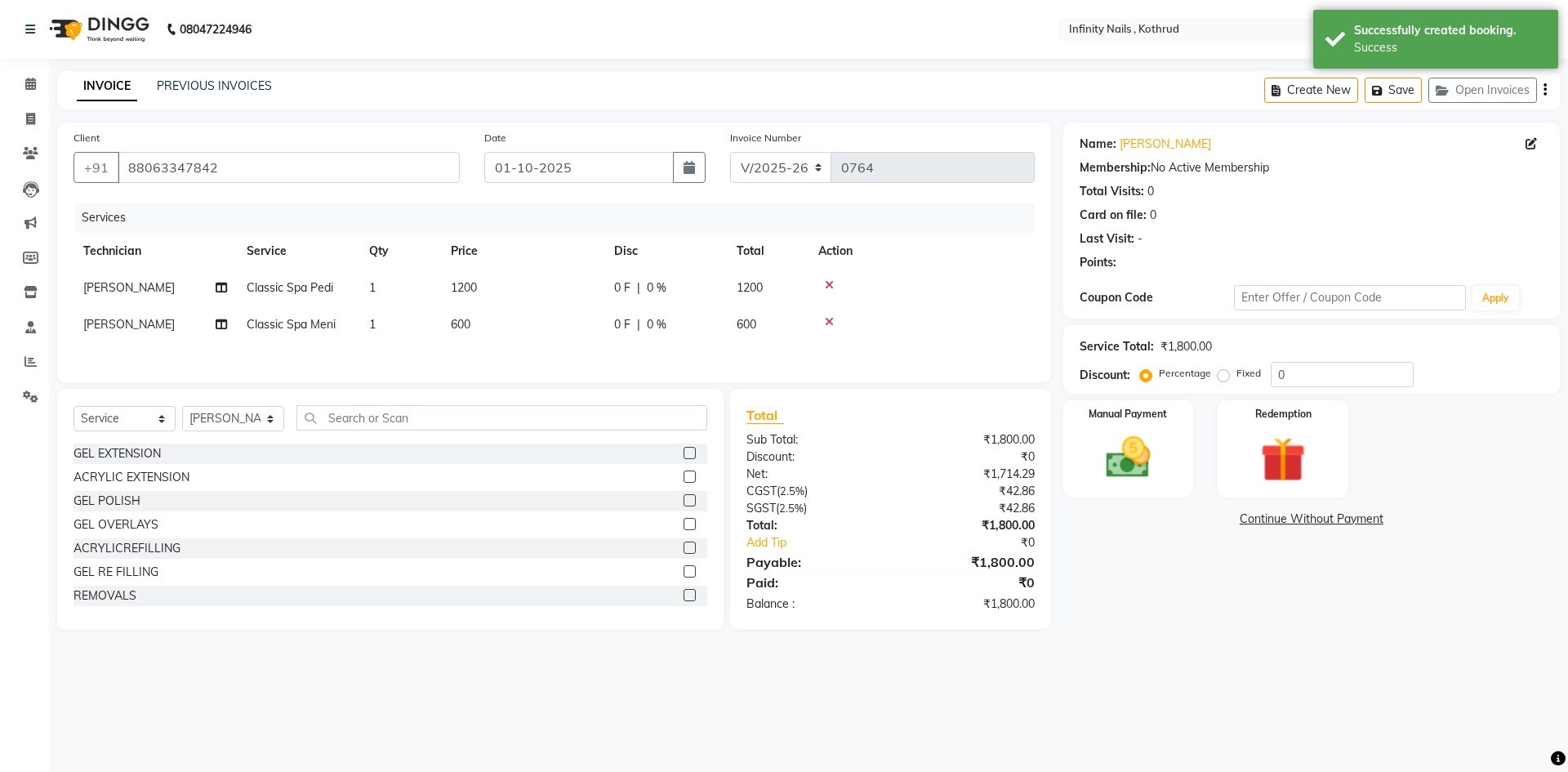
click at [590, 295] on td "1200" at bounding box center [522, 288] width 163 height 37
select select "51567"
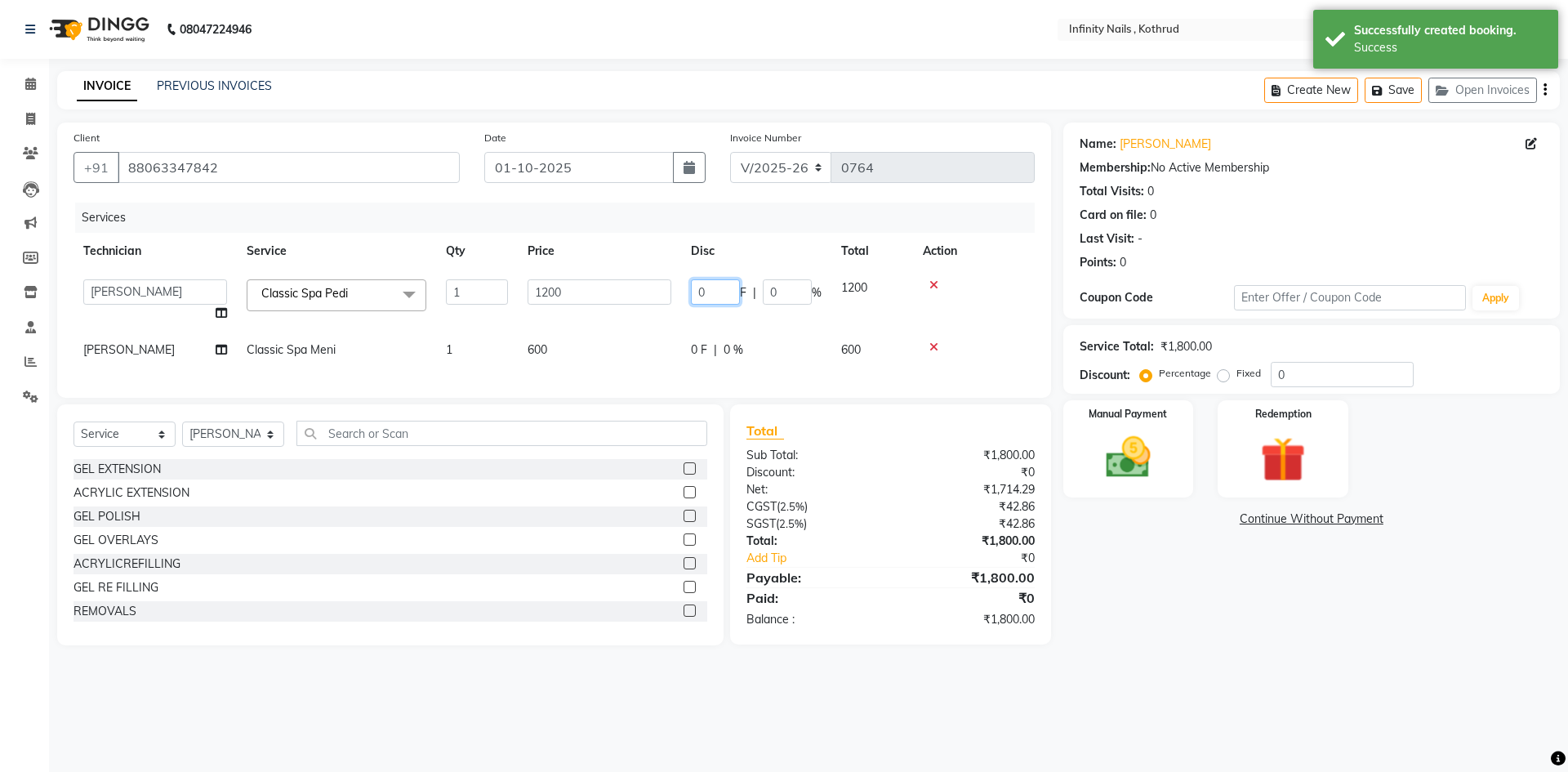
click at [712, 291] on input "0" at bounding box center [716, 292] width 49 height 25
type input "200"
click at [689, 320] on tbody "[PERSON_NAME] [PERSON_NAME] Classic Spa Pedi x GEL EXTENSION ACRYLIC EXTENSION …" at bounding box center [554, 319] width 961 height 99
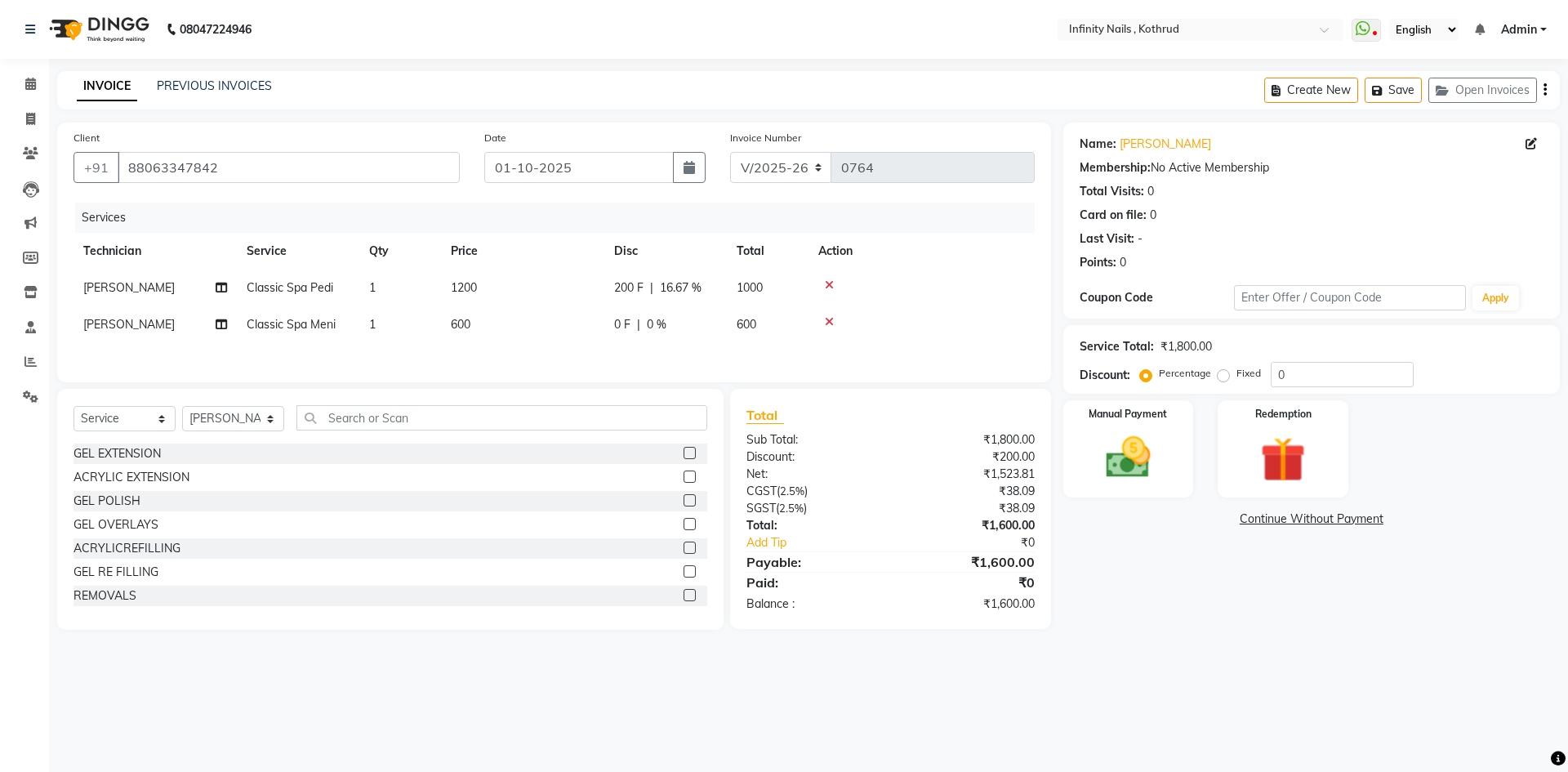
click at [663, 323] on span "0 %" at bounding box center [656, 324] width 19 height 17
select select "51567"
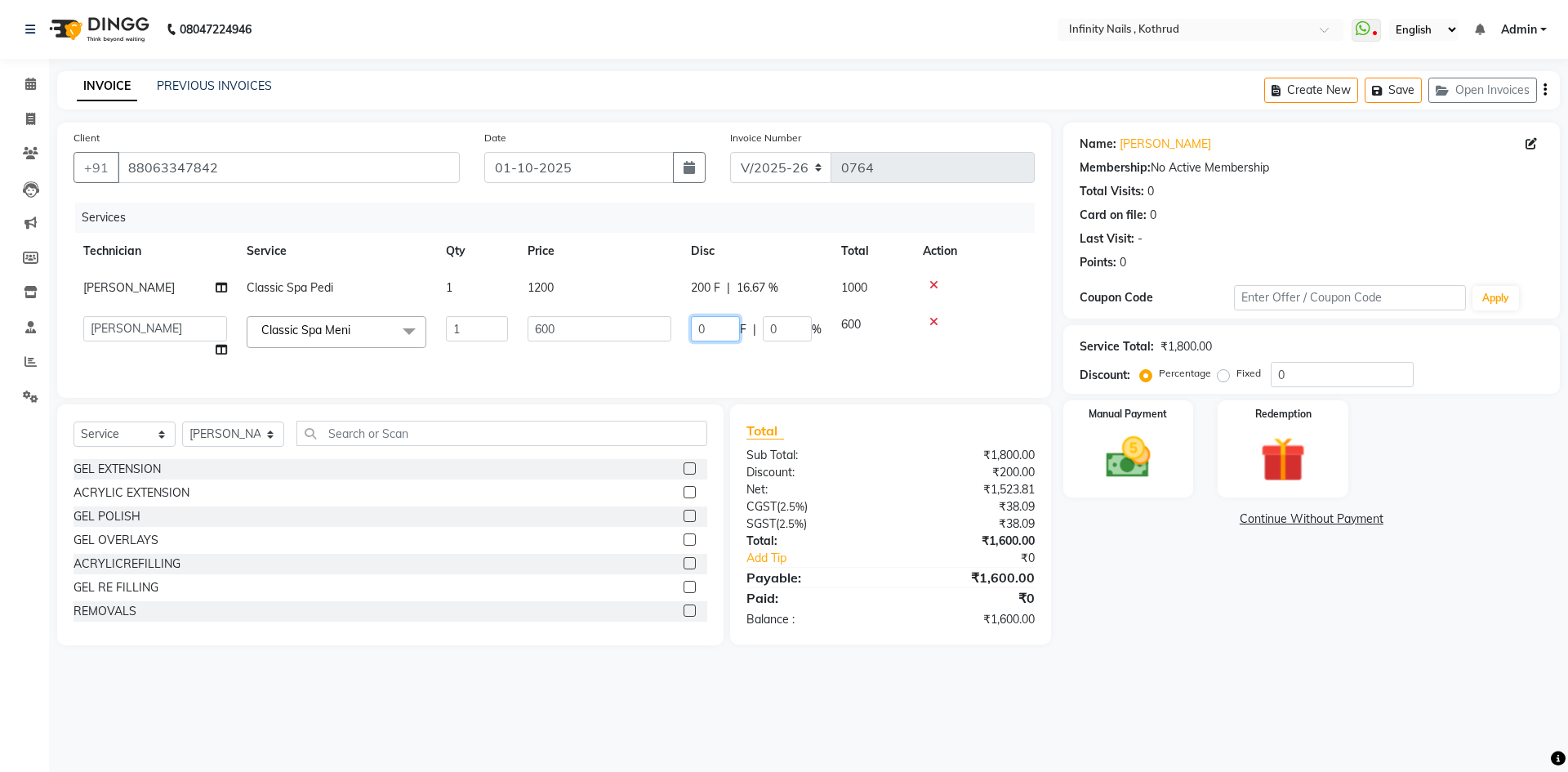
click at [723, 327] on input "0" at bounding box center [716, 328] width 49 height 25
type input "100"
click at [719, 348] on div "Services Technician Service Qty Price Disc Total Action [PERSON_NAME] Classic S…" at bounding box center [554, 291] width 961 height 179
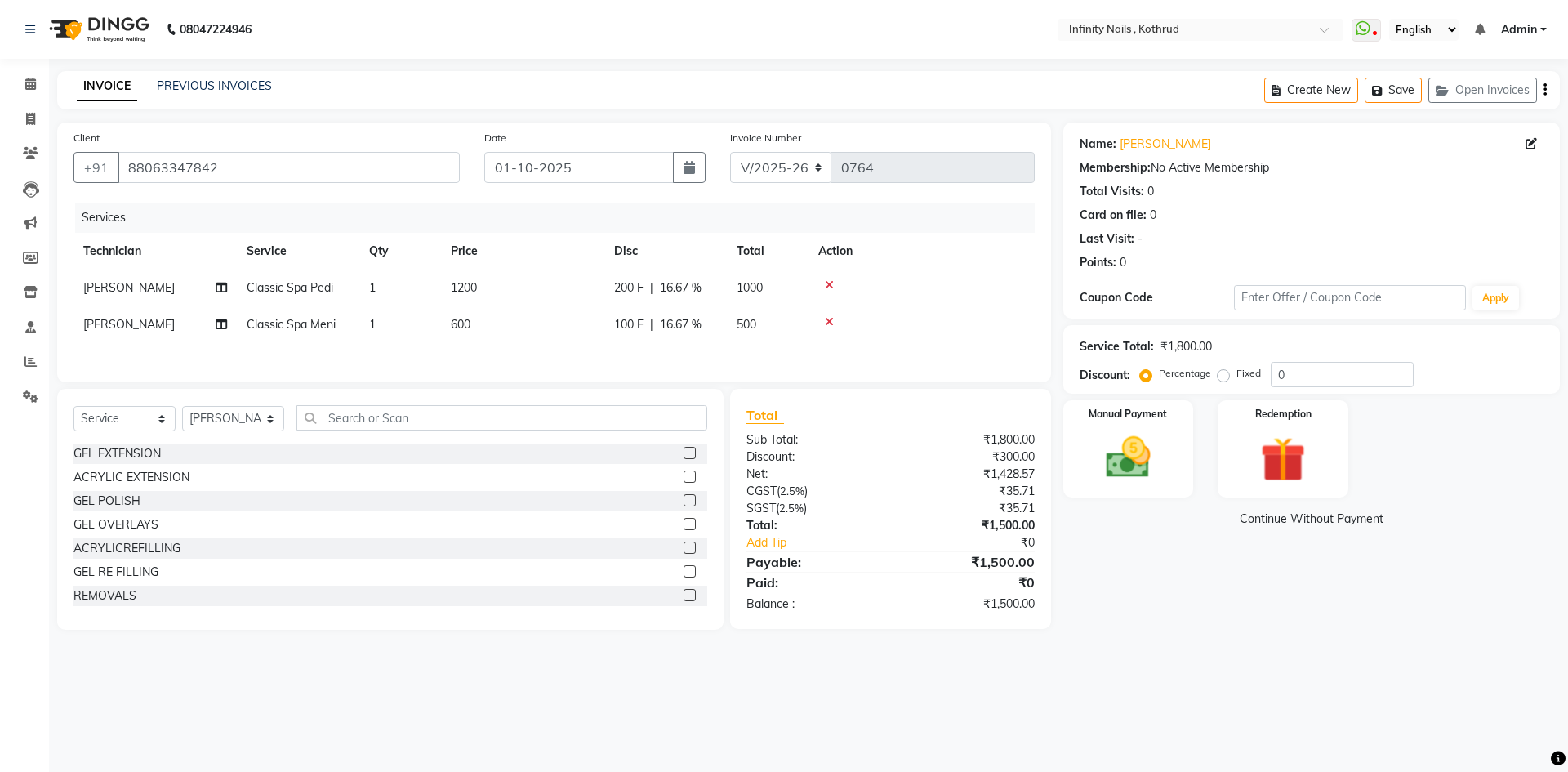
click at [621, 285] on span "200 F" at bounding box center [628, 288] width 29 height 17
select select "51567"
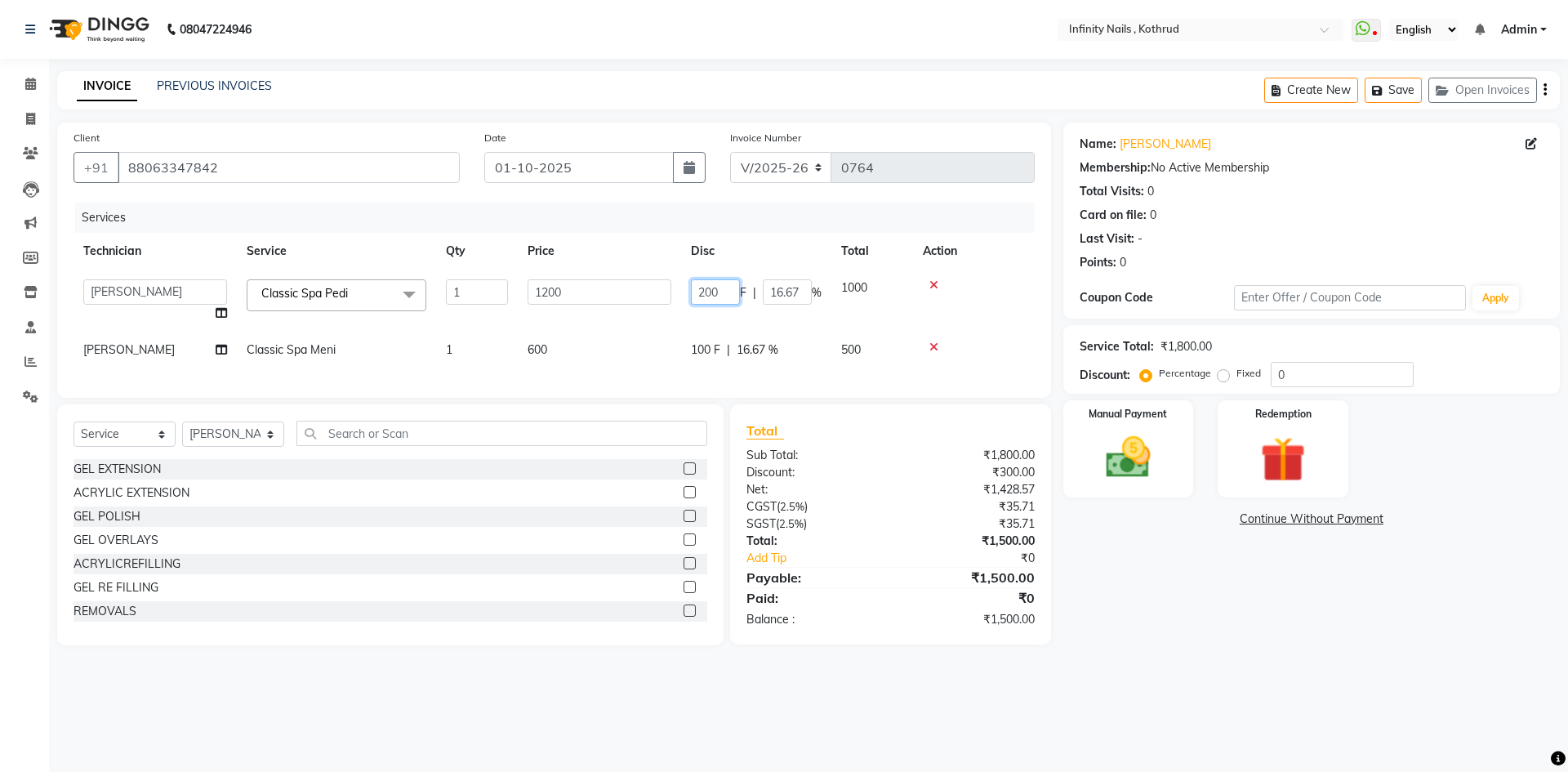
click at [705, 289] on input "200" at bounding box center [716, 292] width 49 height 25
type input "300"
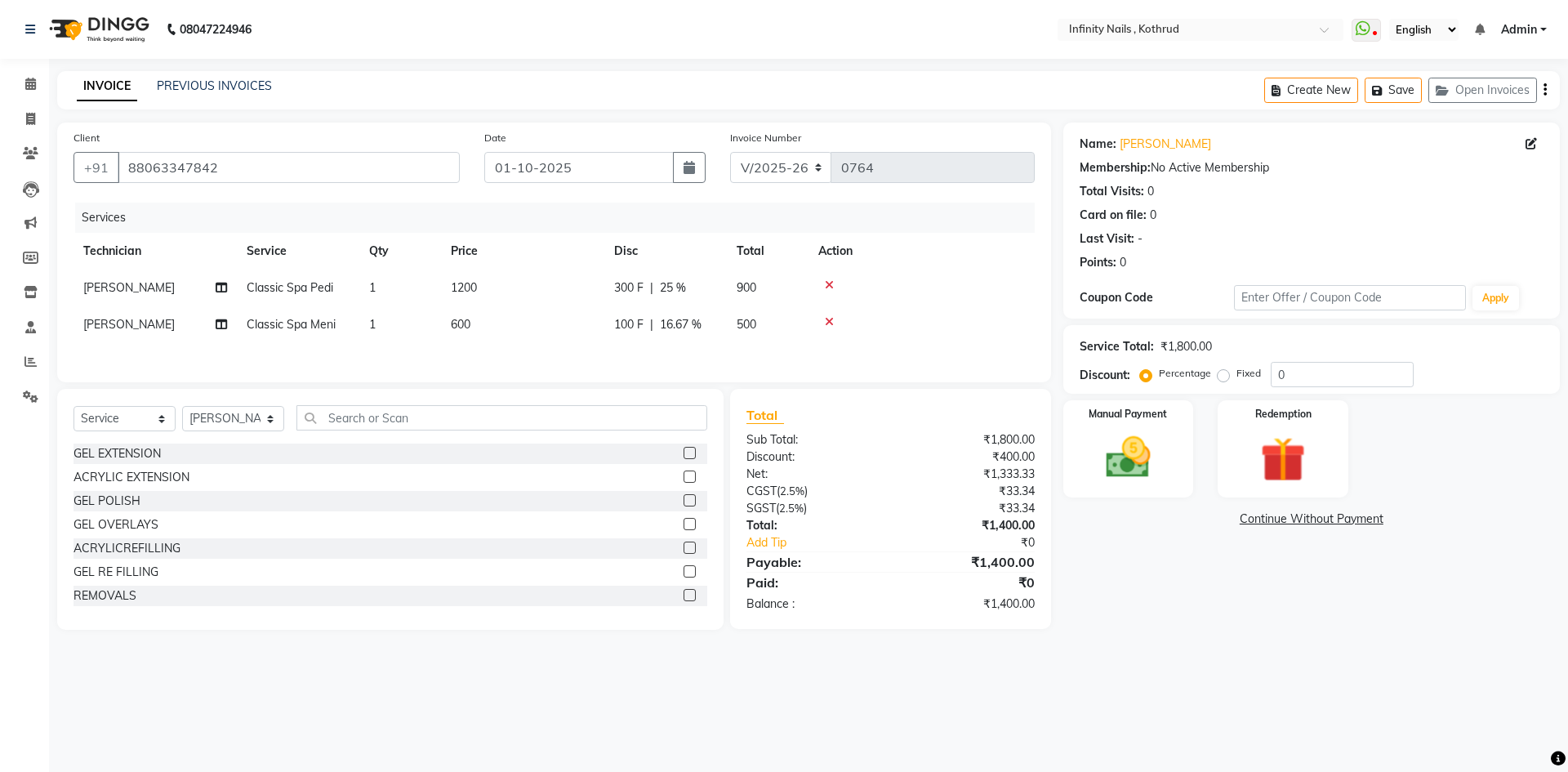
click at [650, 323] on tbody "[PERSON_NAME] Classic Spa Pedi 1 1200 300 F | 25 % 900 [PERSON_NAME] Classic Sp…" at bounding box center [554, 307] width 961 height 74
click at [1115, 473] on img at bounding box center [1128, 457] width 76 height 54
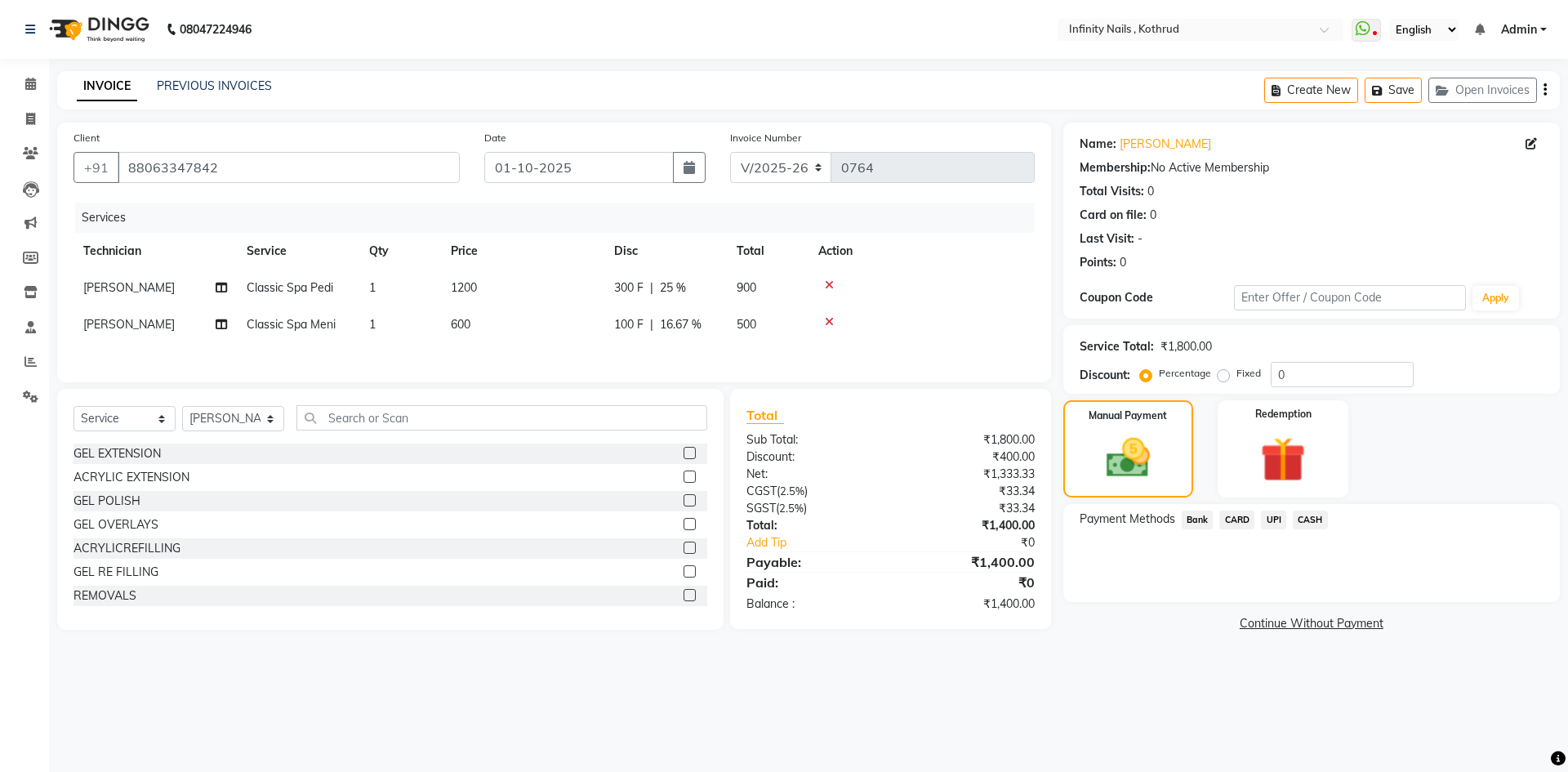
click at [1303, 514] on span "CASH" at bounding box center [1310, 520] width 35 height 18
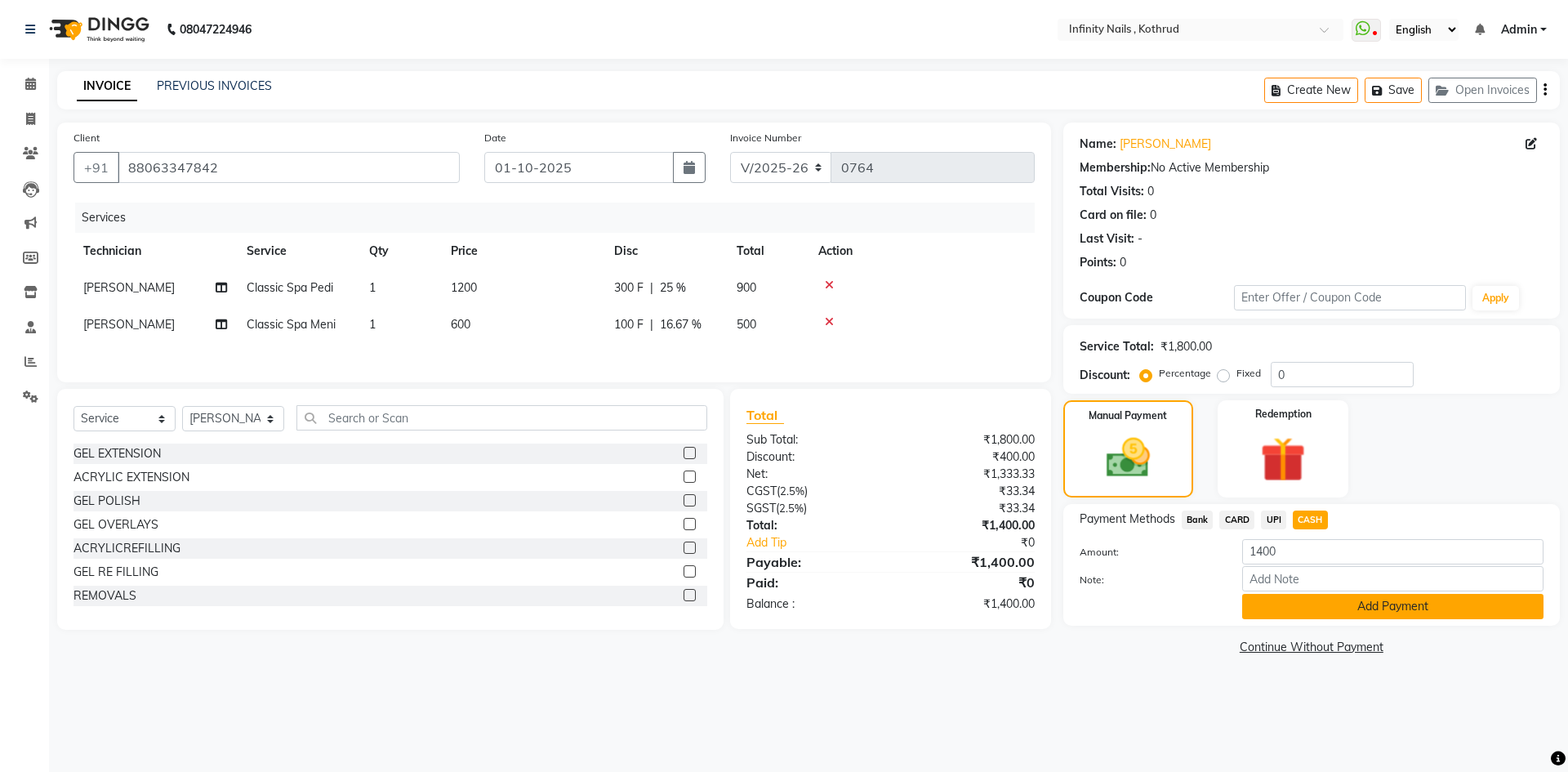
click at [1306, 601] on button "Add Payment" at bounding box center [1392, 607] width 302 height 25
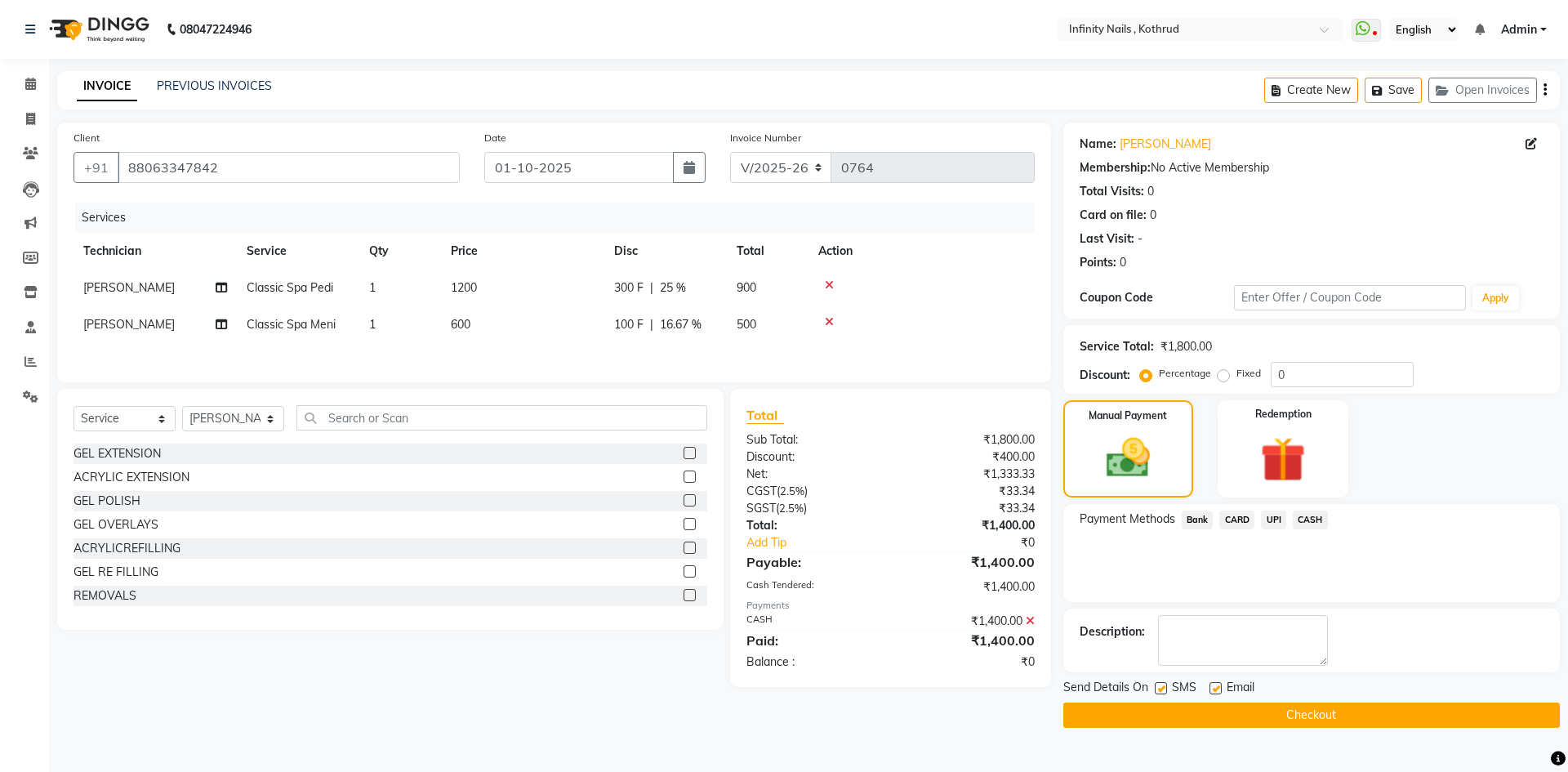
click at [1306, 716] on button "Checkout" at bounding box center [1311, 715] width 496 height 25
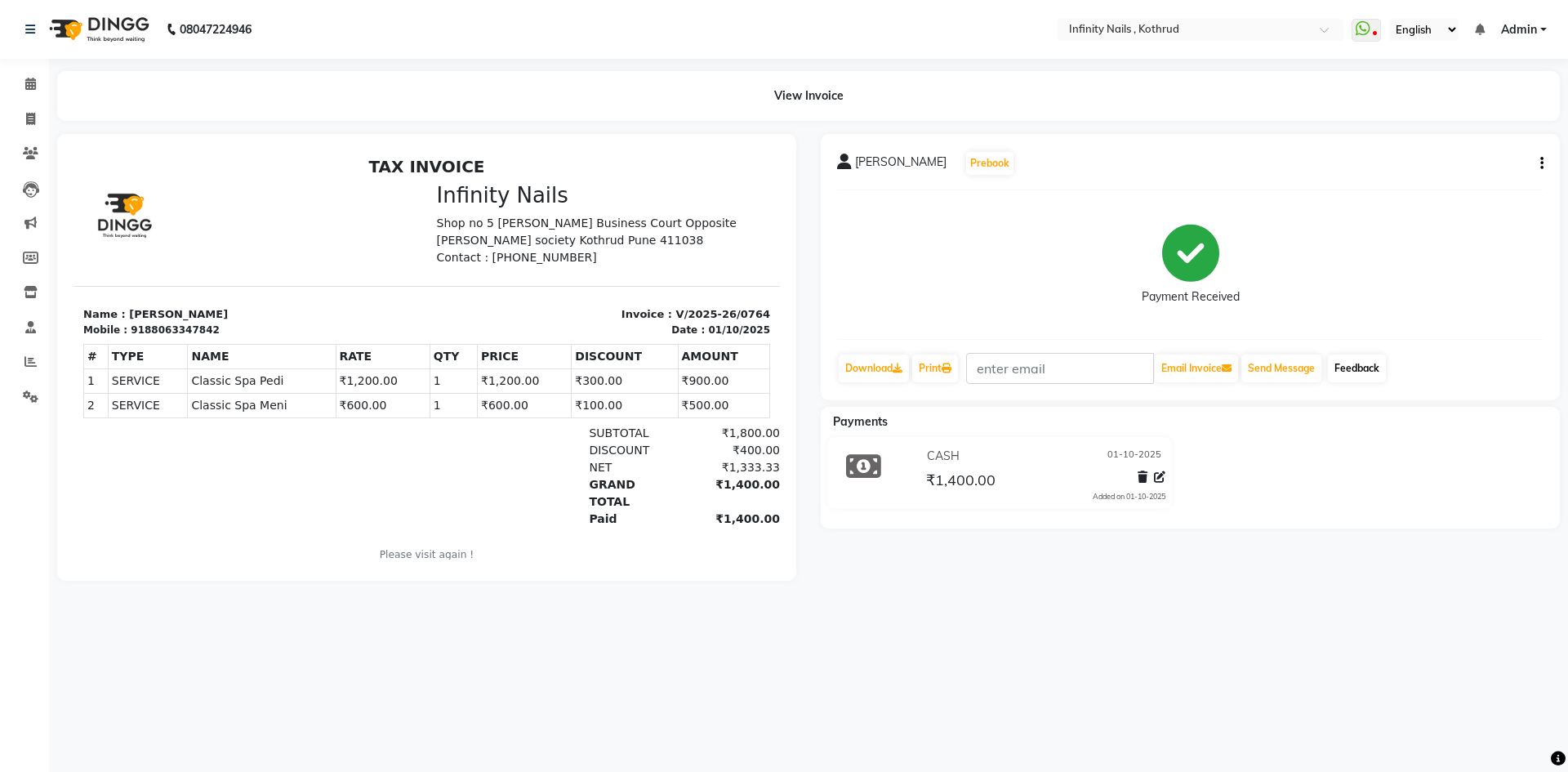
click at [1360, 367] on link "Feedback" at bounding box center [1356, 368] width 58 height 28
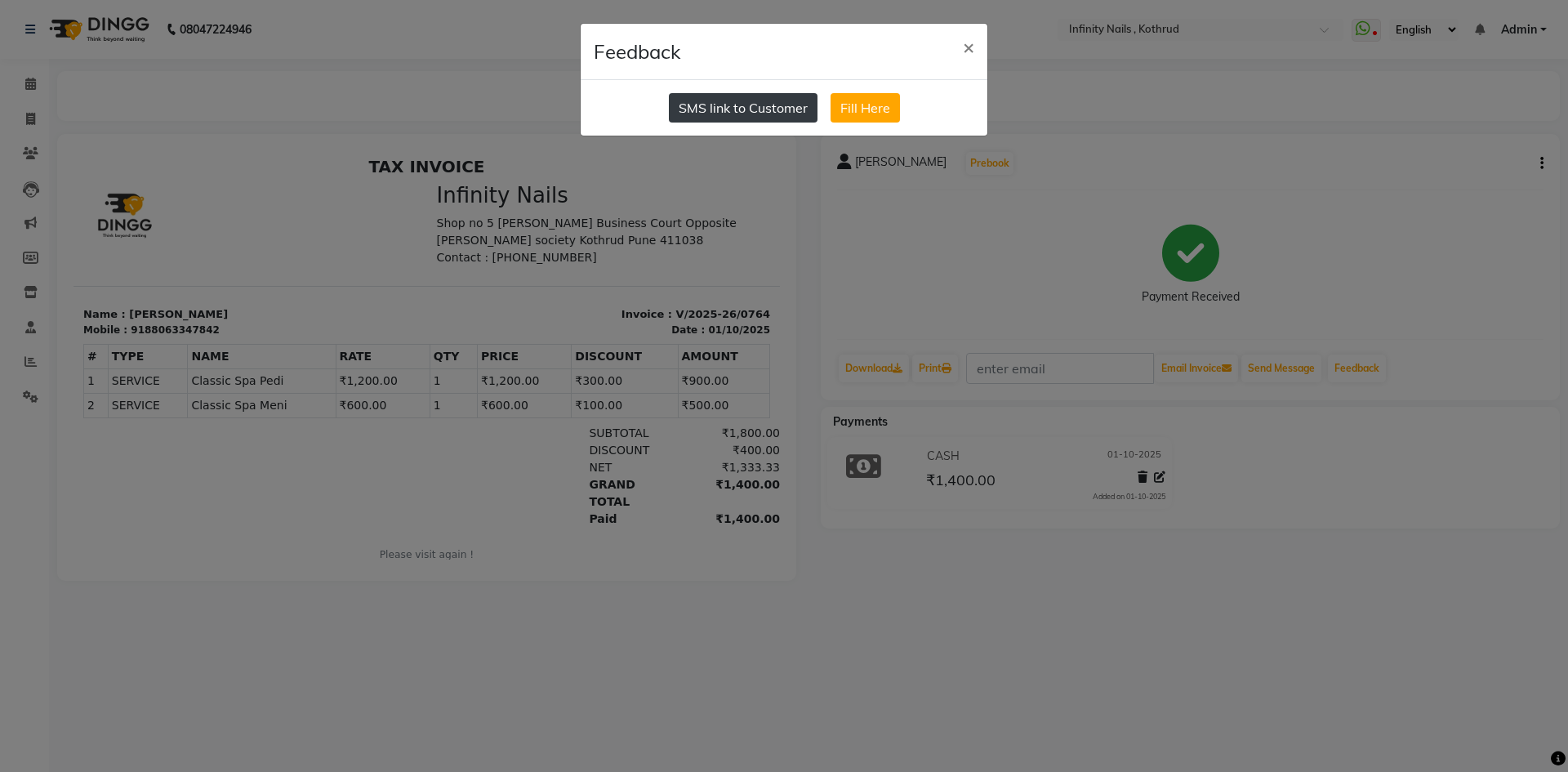
click at [733, 110] on button "SMS link to Customer" at bounding box center [742, 108] width 149 height 29
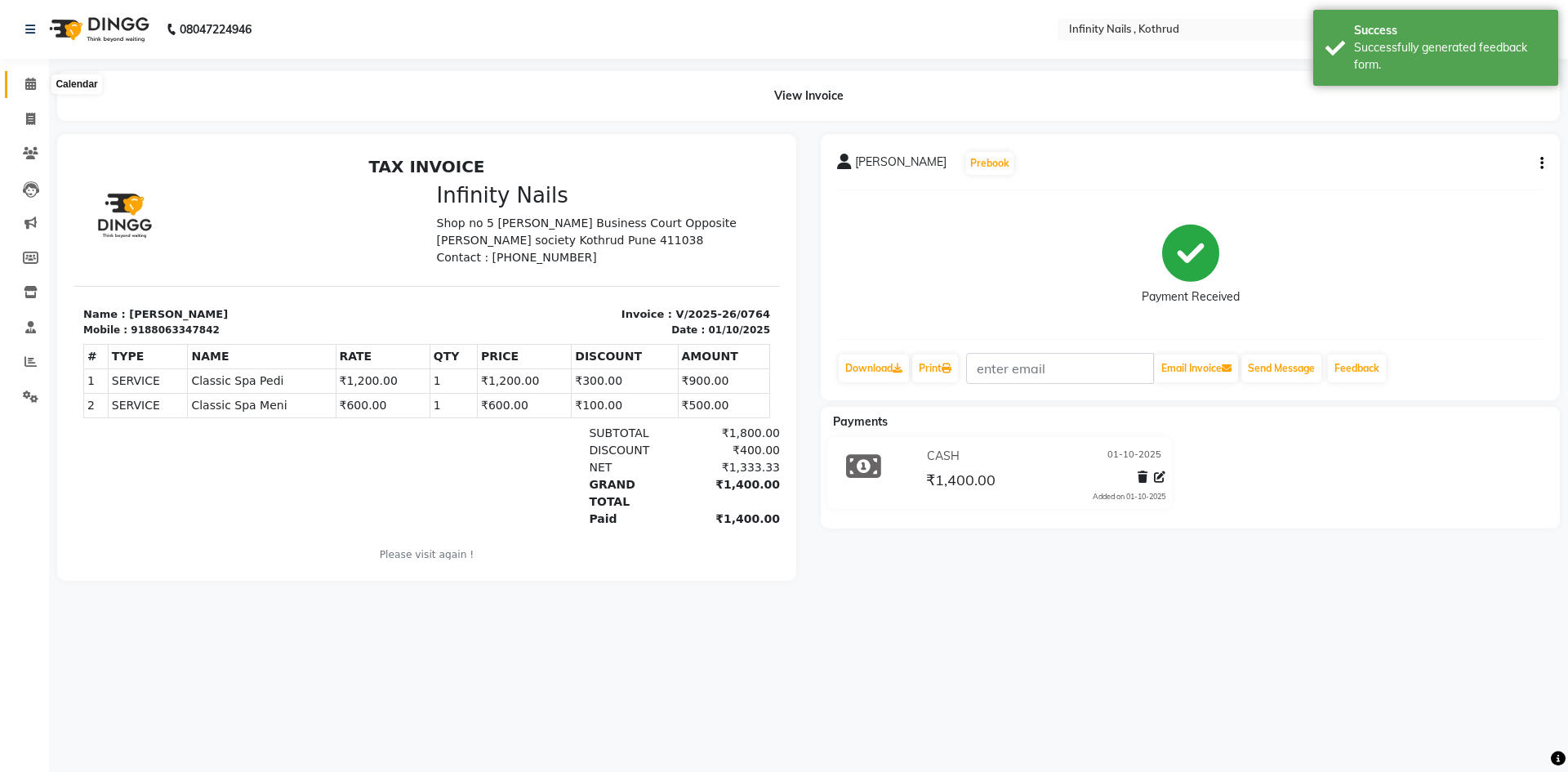
click at [28, 81] on icon at bounding box center [30, 83] width 11 height 13
